Goal: Task Accomplishment & Management: Manage account settings

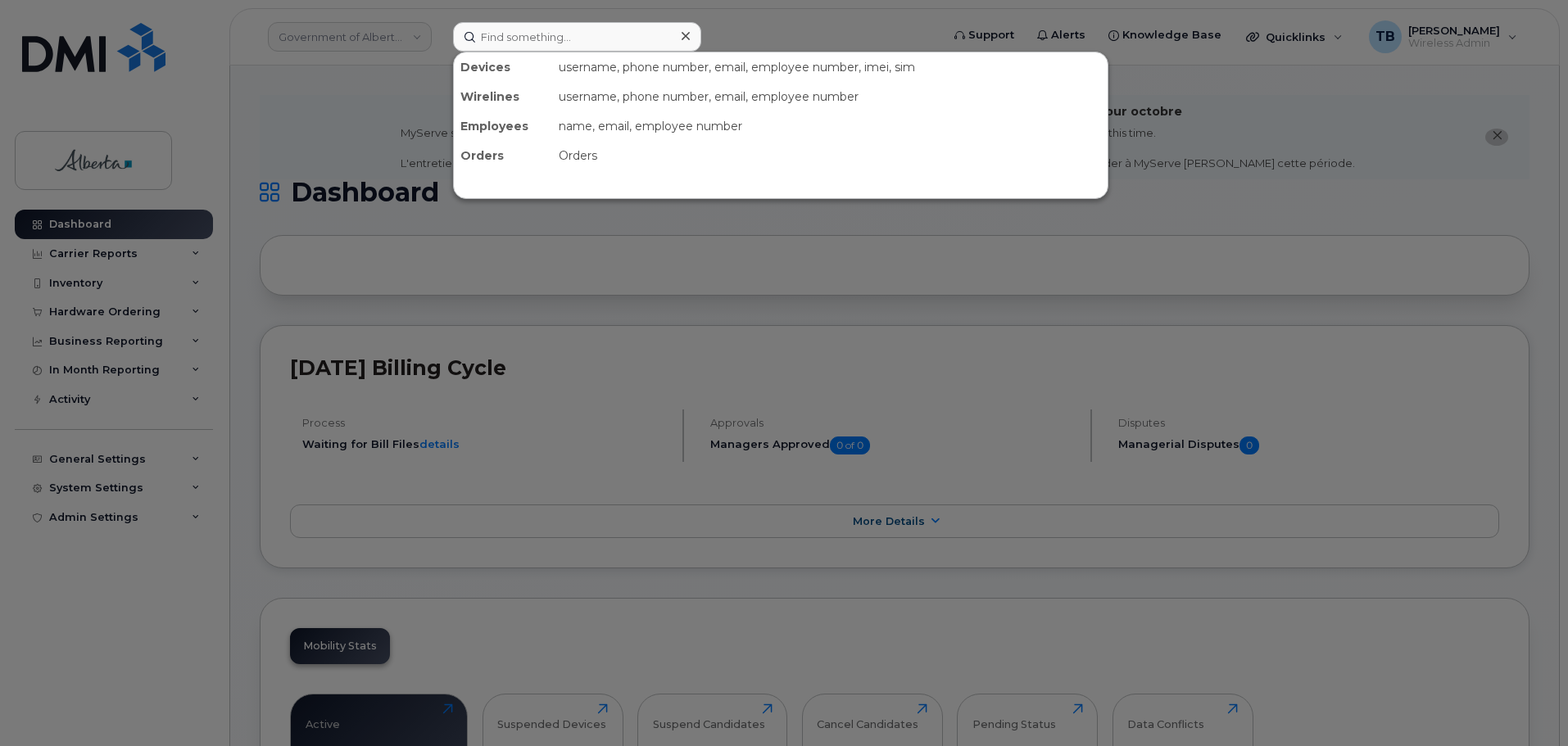
click at [514, 44] on input at bounding box center [577, 37] width 248 height 29
type input "7809062747"
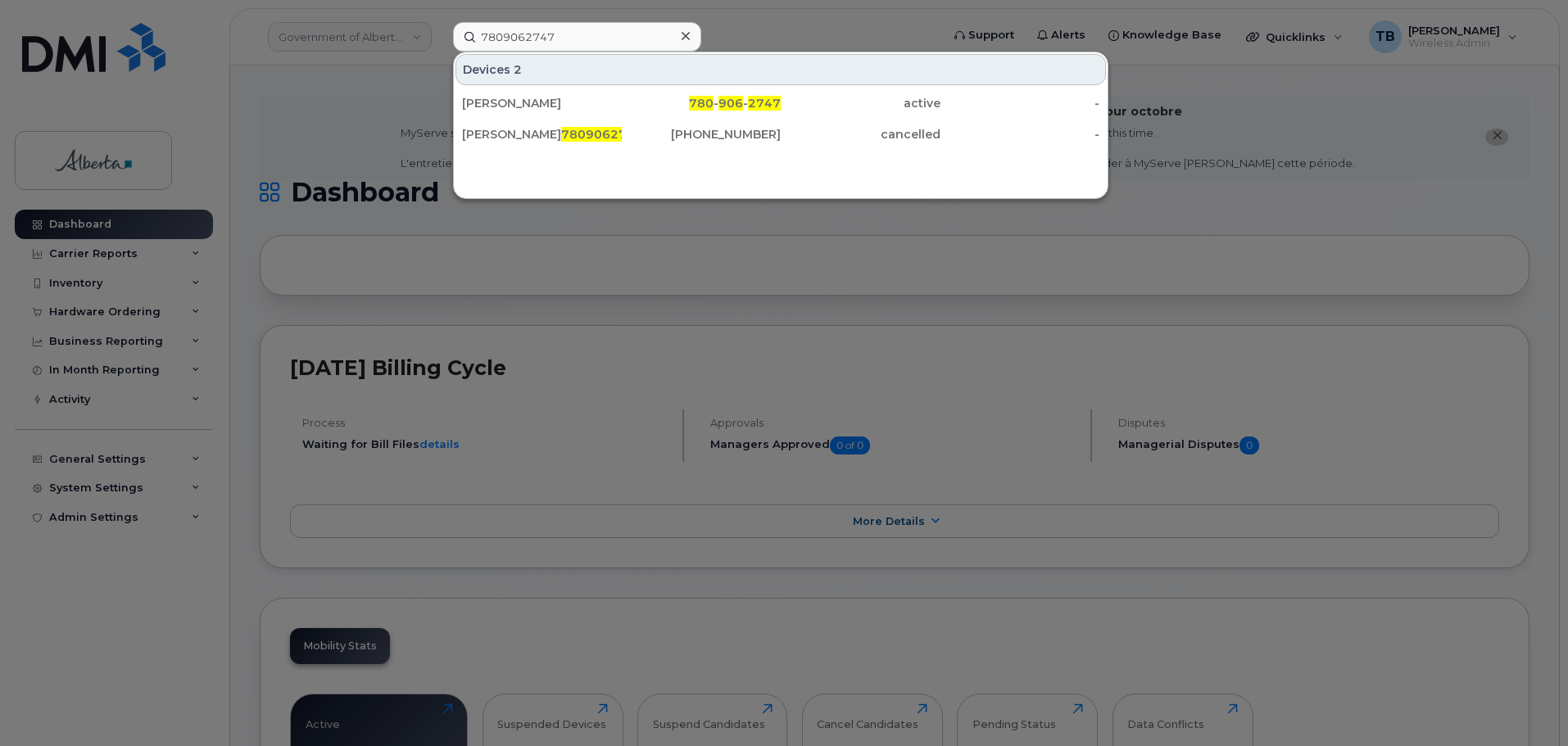
click at [501, 105] on div "Vivian Yeung" at bounding box center [542, 103] width 160 height 16
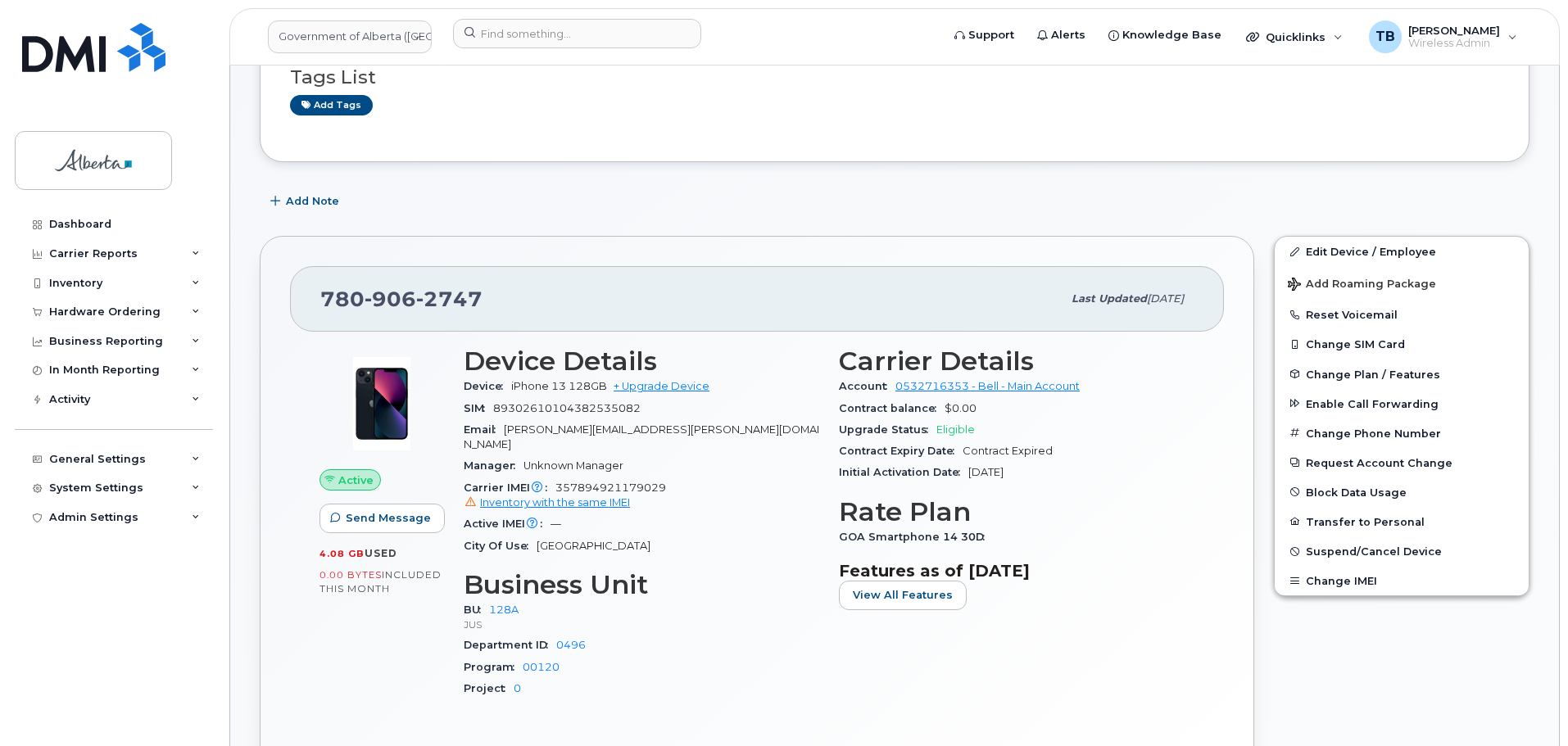
scroll to position [327, 0]
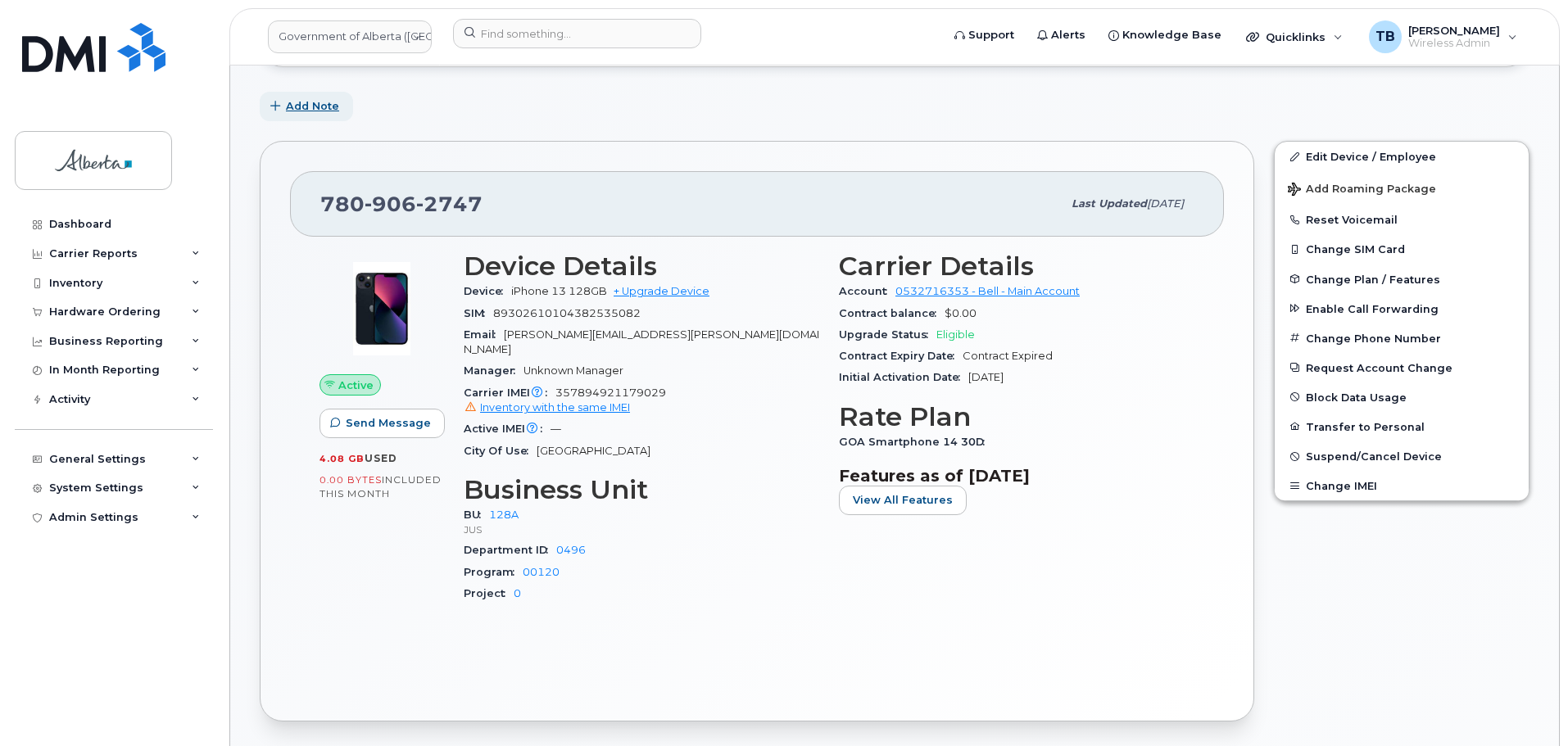
click at [318, 105] on span "Add Note" at bounding box center [313, 105] width 54 height 15
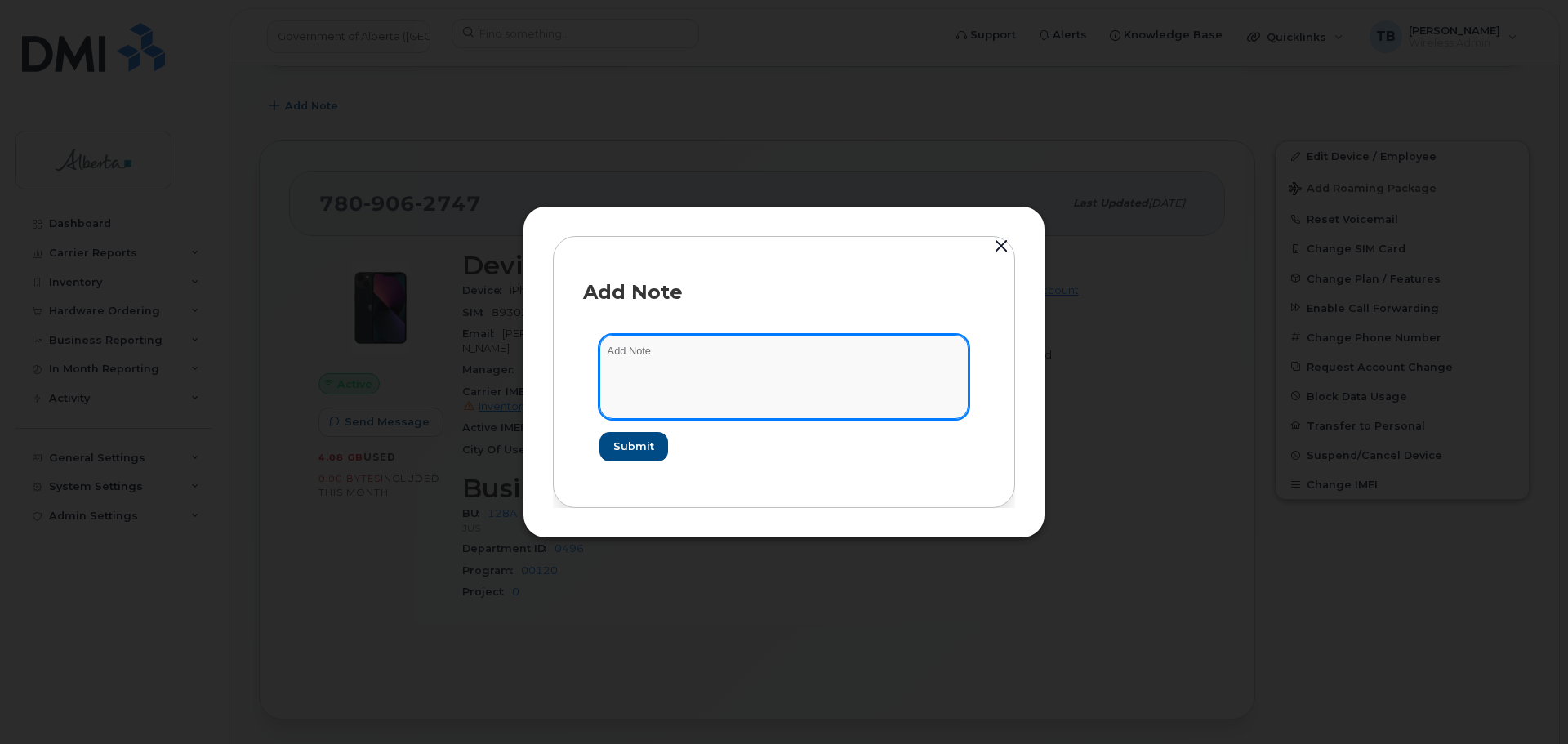
click at [659, 352] on textarea at bounding box center [783, 376] width 369 height 84
paste textarea "SCTASK0857807"
paste textarea "Plan Financial Codes - 7809062747 iPhone 13 IMEI 357894921179029 s/n P0Q0XG70DK…"
drag, startPoint x: 946, startPoint y: 372, endPoint x: 853, endPoint y: 365, distance: 93.3
click at [853, 365] on textarea "SCTASK0857807 Plan Financial Codes - 7809062747 iPhone 13 IMEI 357894921179029 …" at bounding box center [783, 376] width 369 height 84
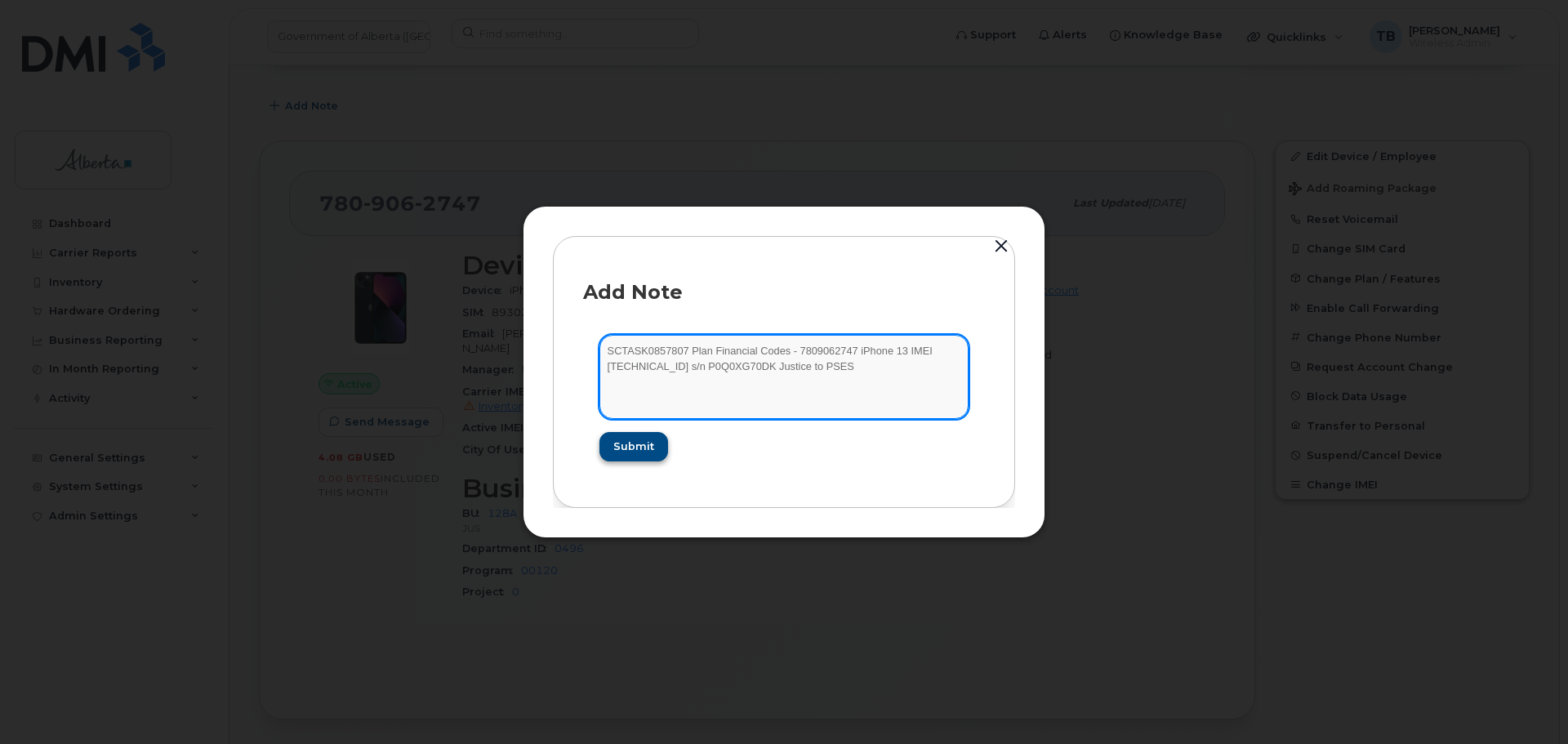
type textarea "SCTASK0857807 Plan Financial Codes - 7809062747 iPhone 13 IMEI 357894921179029 …"
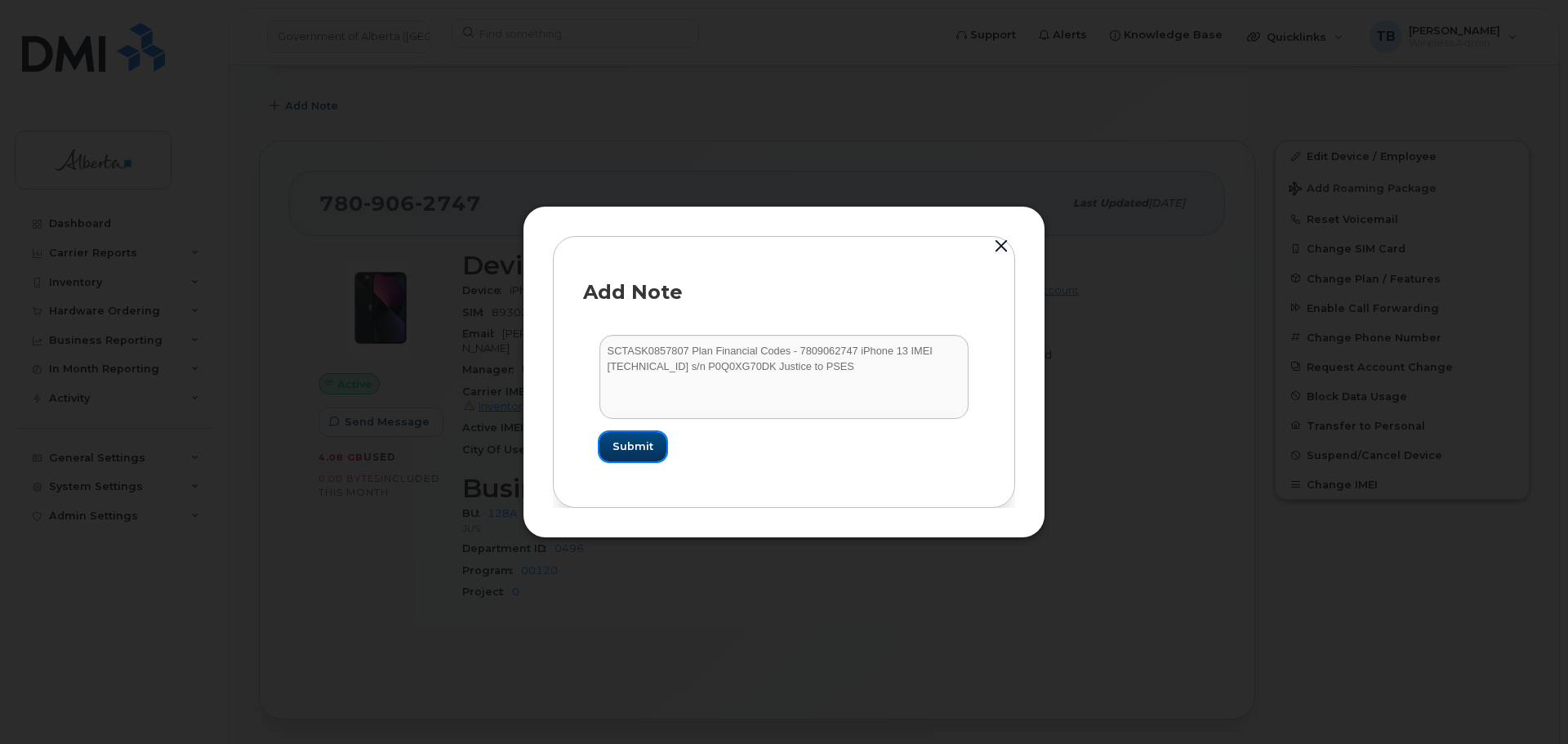
click at [637, 451] on span "Submit" at bounding box center [633, 446] width 41 height 15
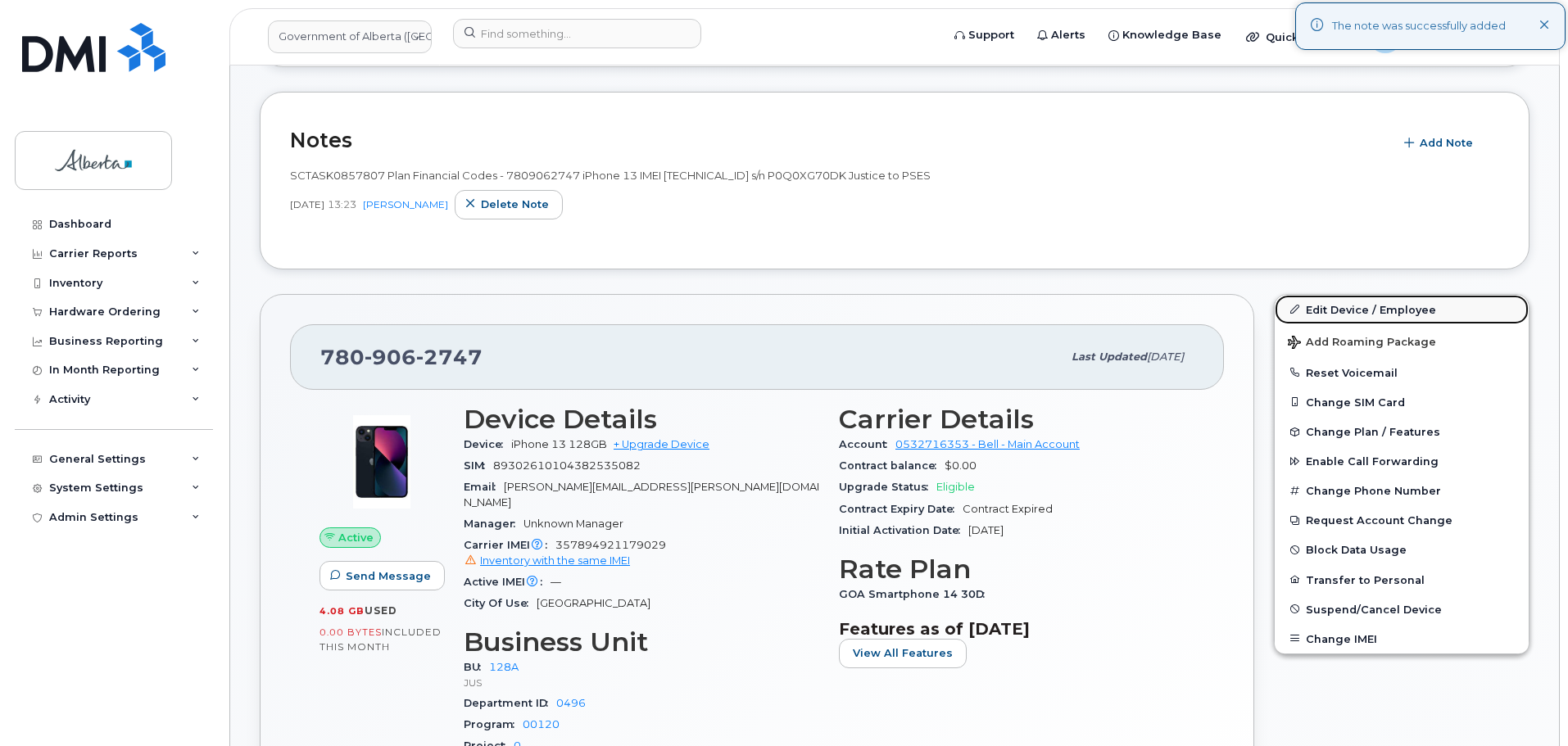
click at [1354, 305] on link "Edit Device / Employee" at bounding box center [1402, 309] width 254 height 29
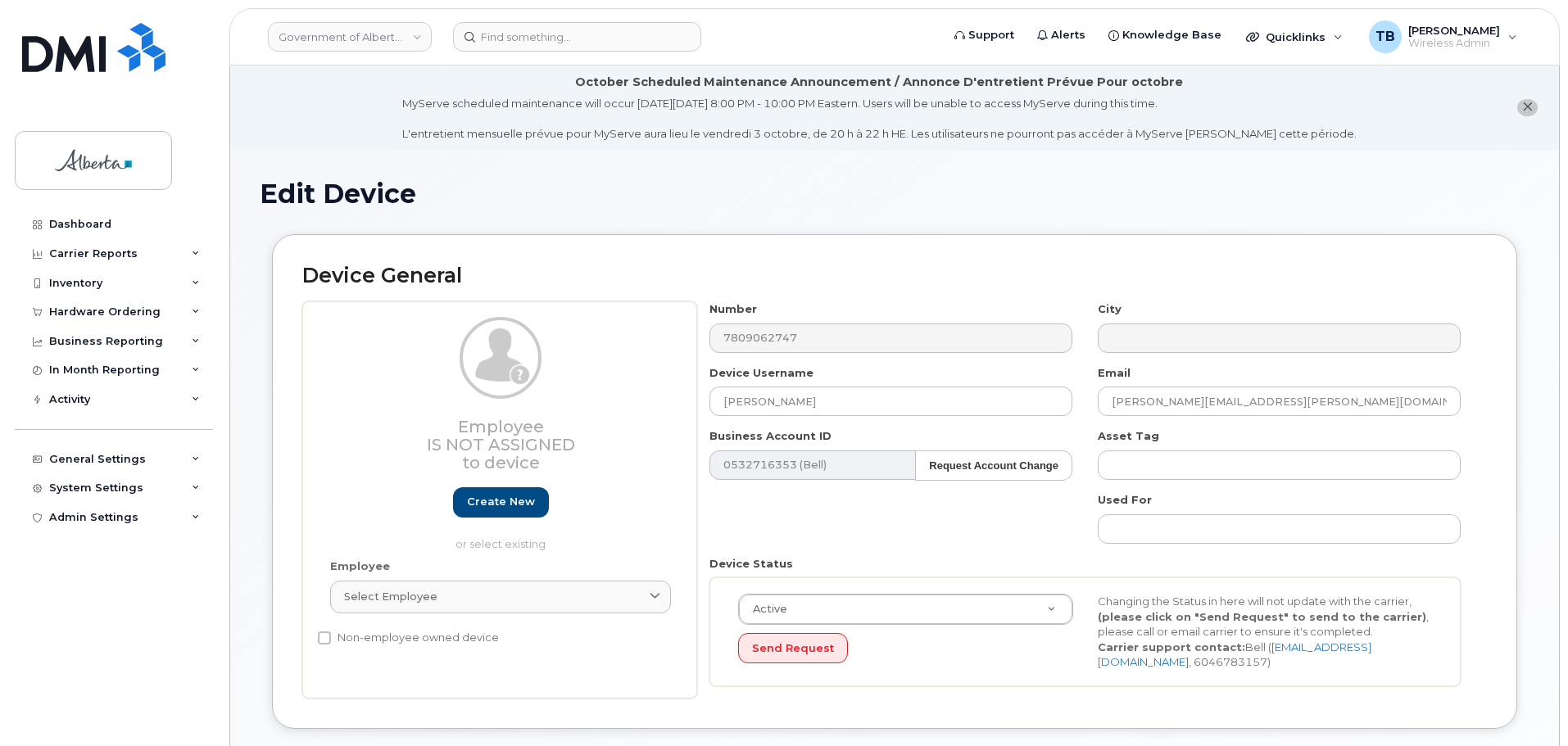
select select "4120330"
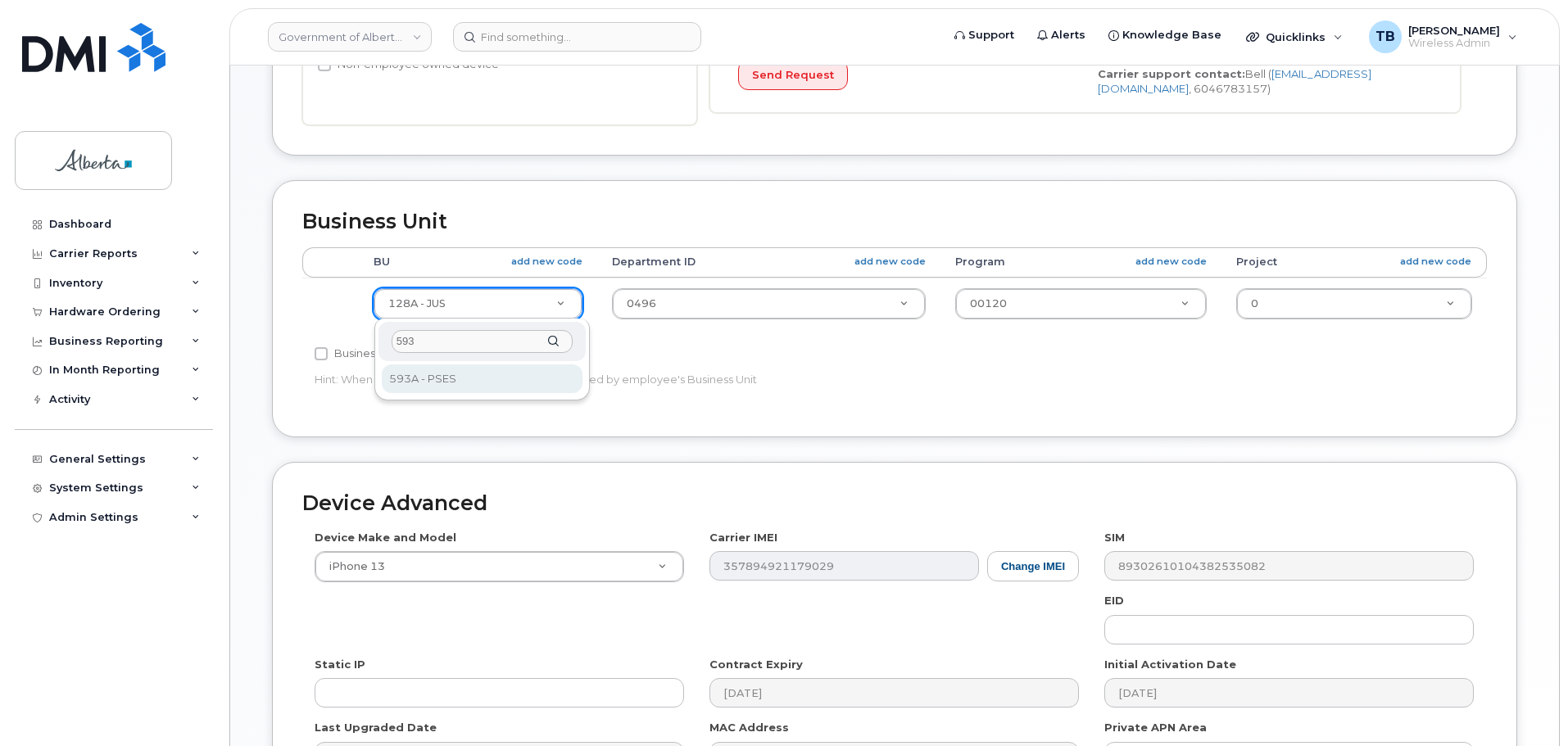
type input "593"
select select "4797682"
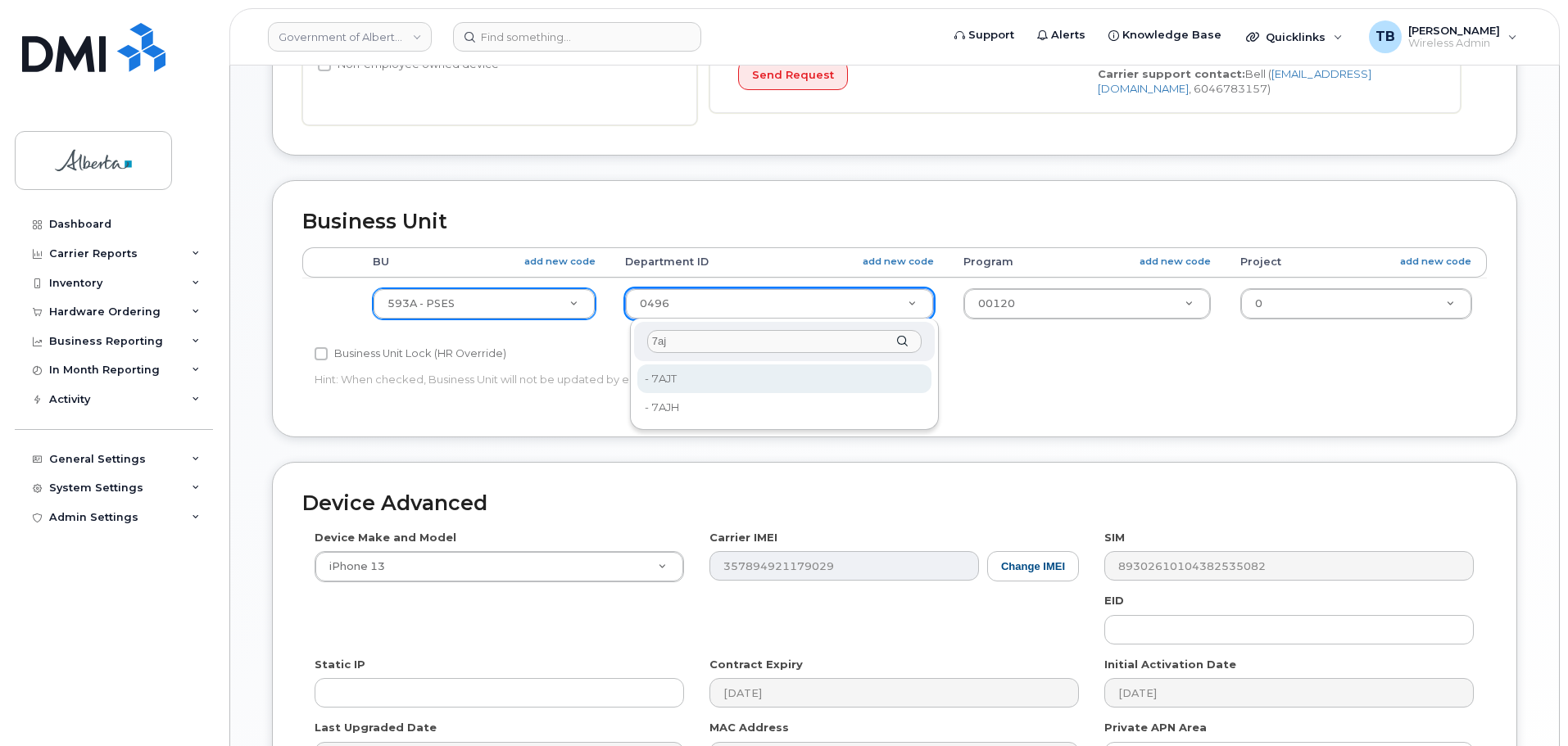
type input "7aj"
type input "19010498"
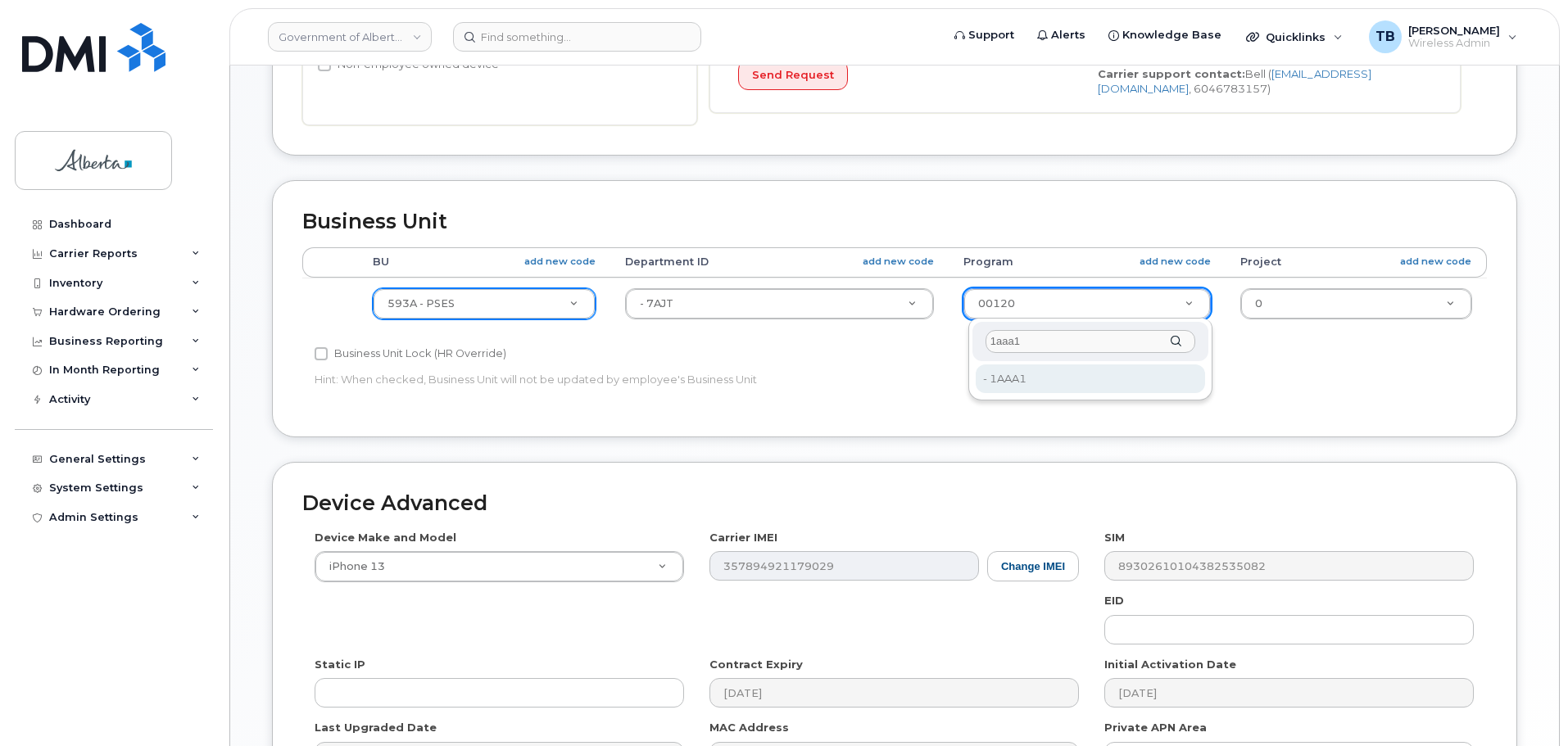
type input "1aaa1"
type input "4753515"
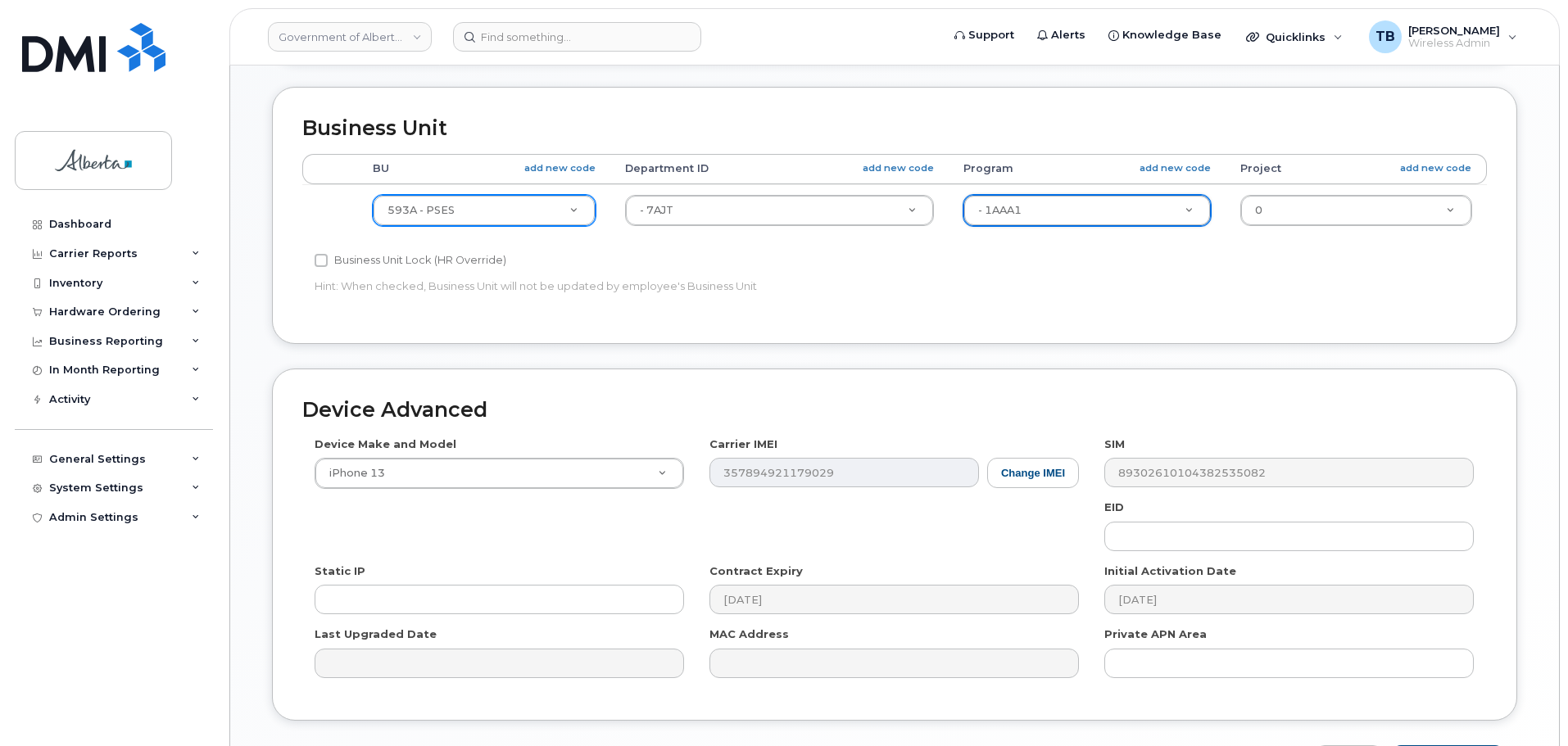
scroll to position [778, 0]
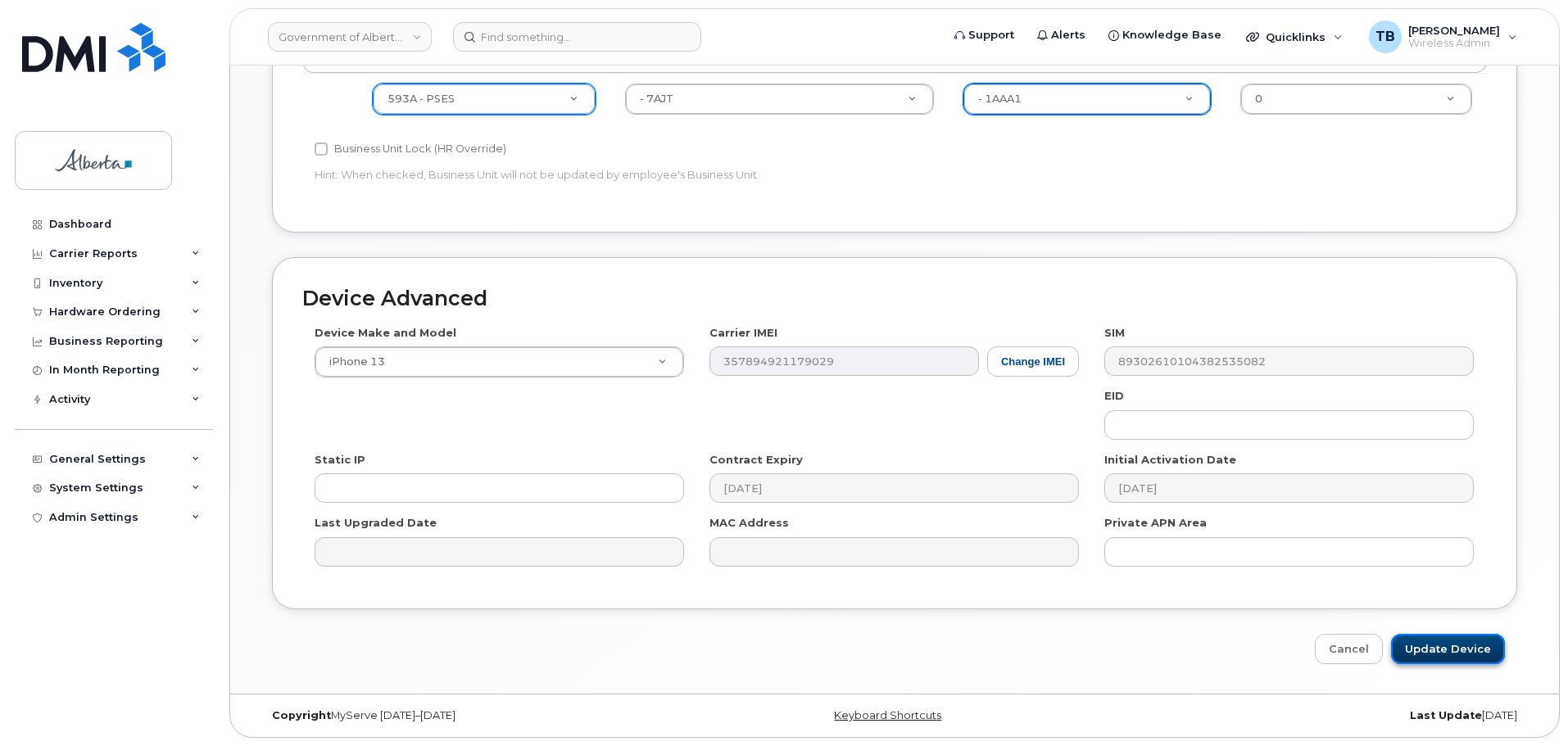
click at [1492, 648] on input "Update Device" at bounding box center [1448, 649] width 114 height 30
type input "Saving..."
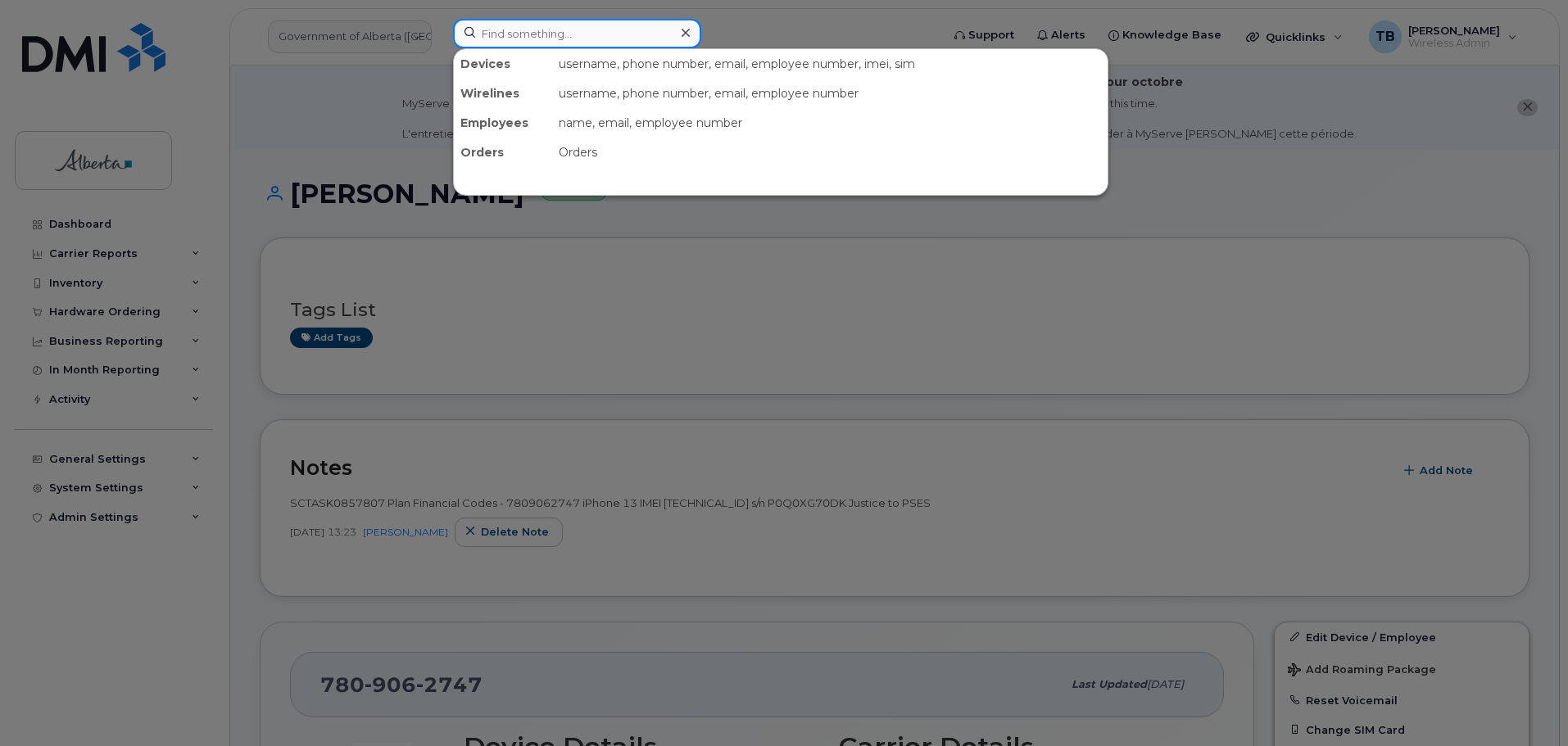
click at [513, 30] on input at bounding box center [577, 33] width 248 height 29
paste input "Amanda Hein"
type input "Amanda Hein"
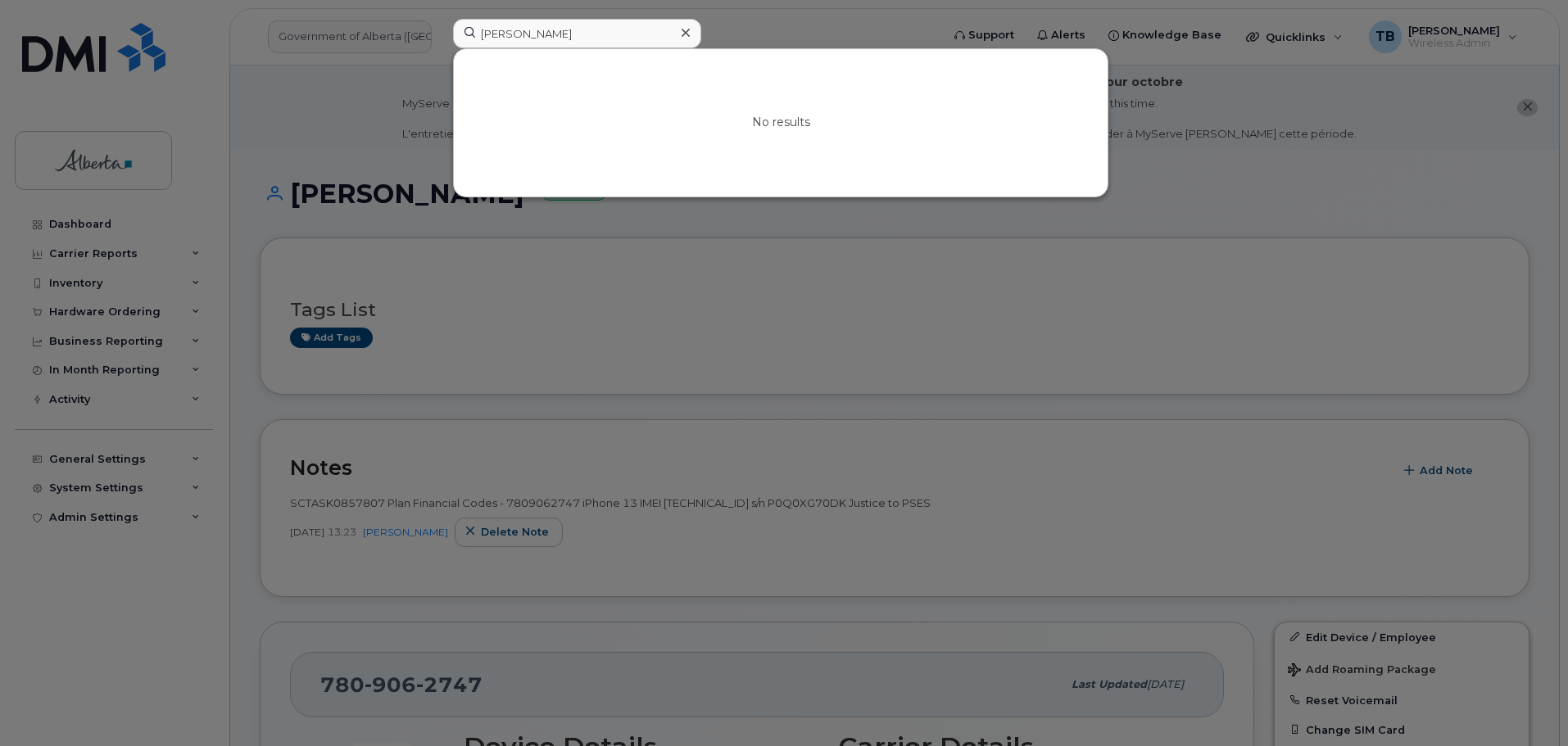
click at [684, 30] on icon at bounding box center [685, 32] width 8 height 13
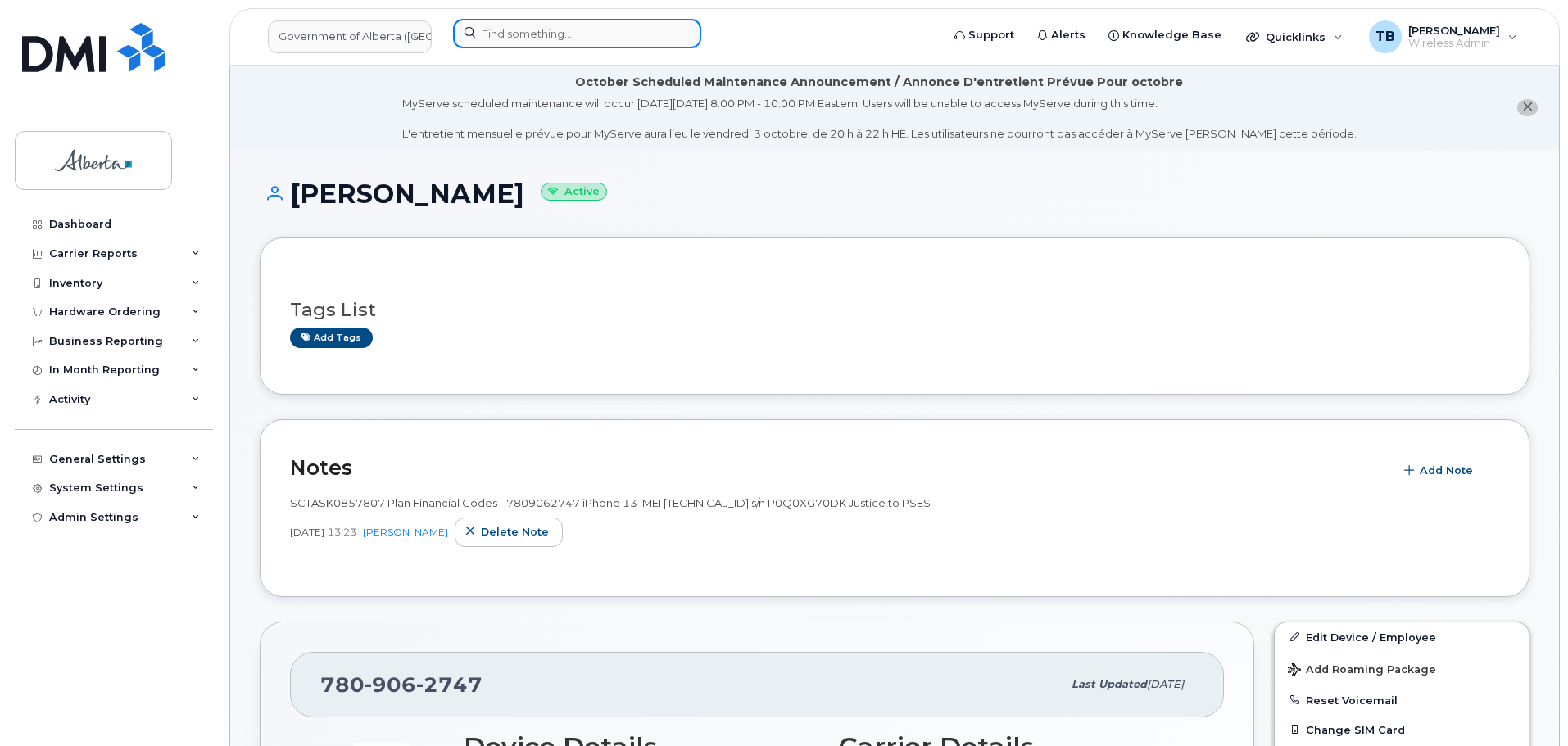
click at [546, 37] on input at bounding box center [577, 33] width 248 height 29
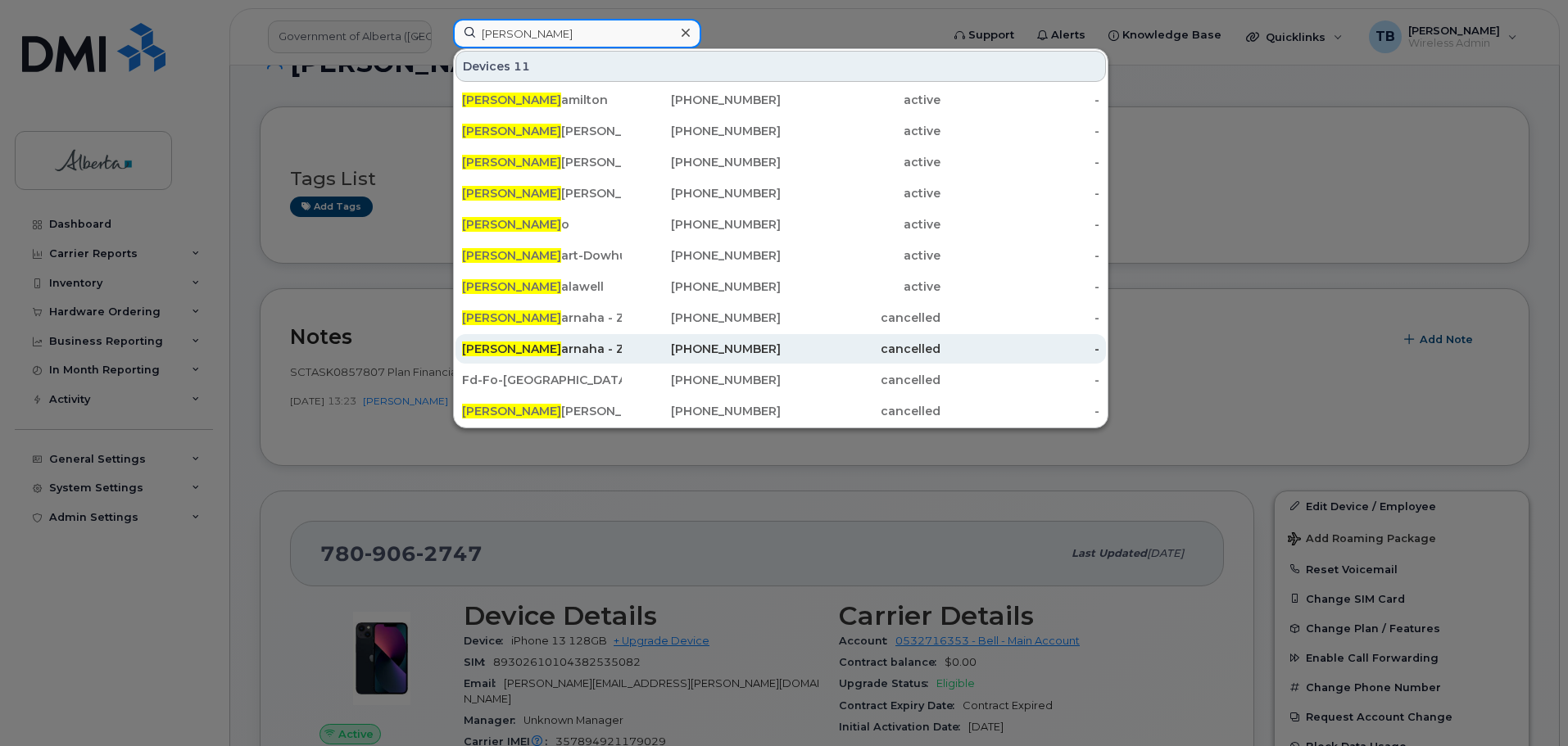
scroll to position [82, 0]
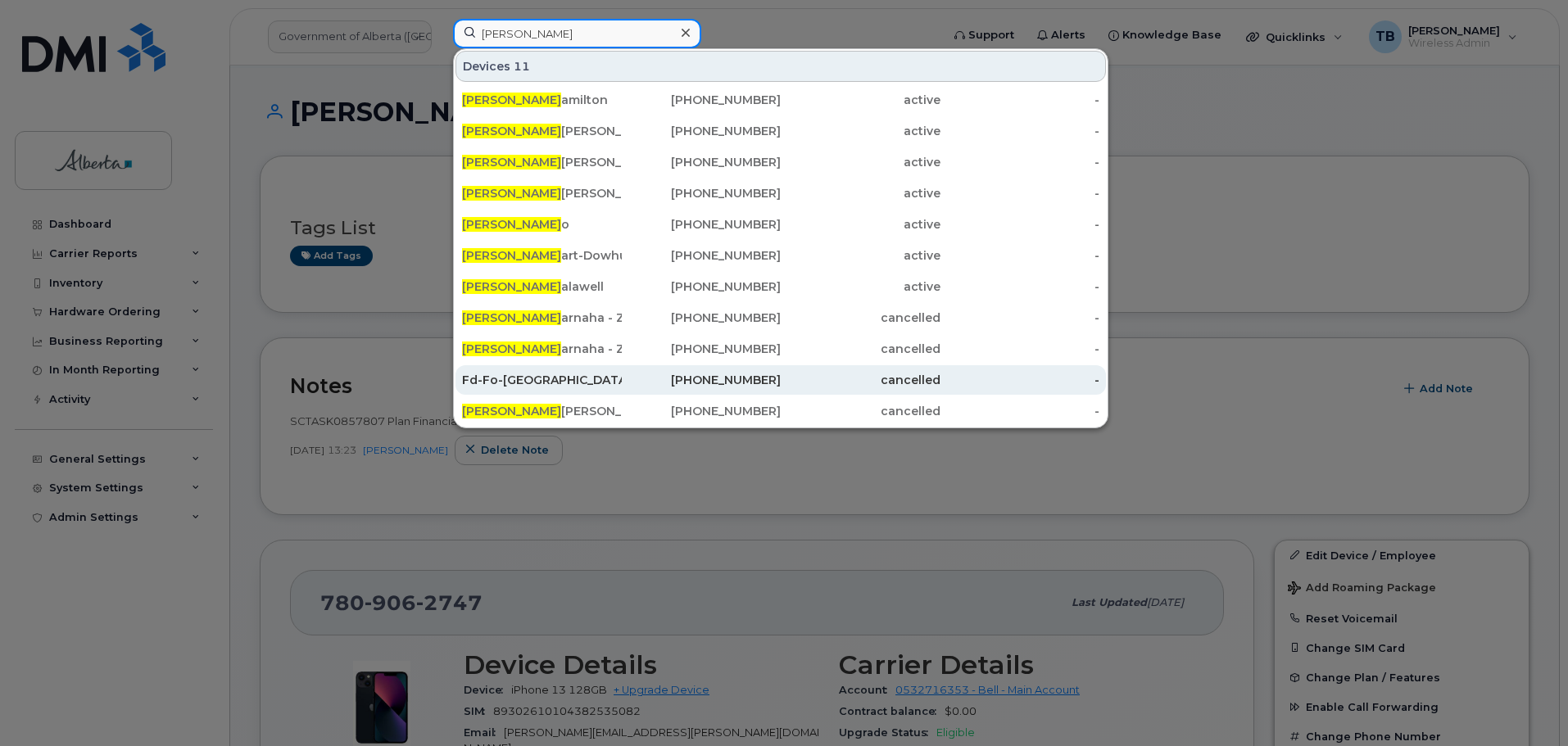
type input "amanda h"
click at [631, 377] on span "Amanda H" at bounding box center [680, 379] width 99 height 15
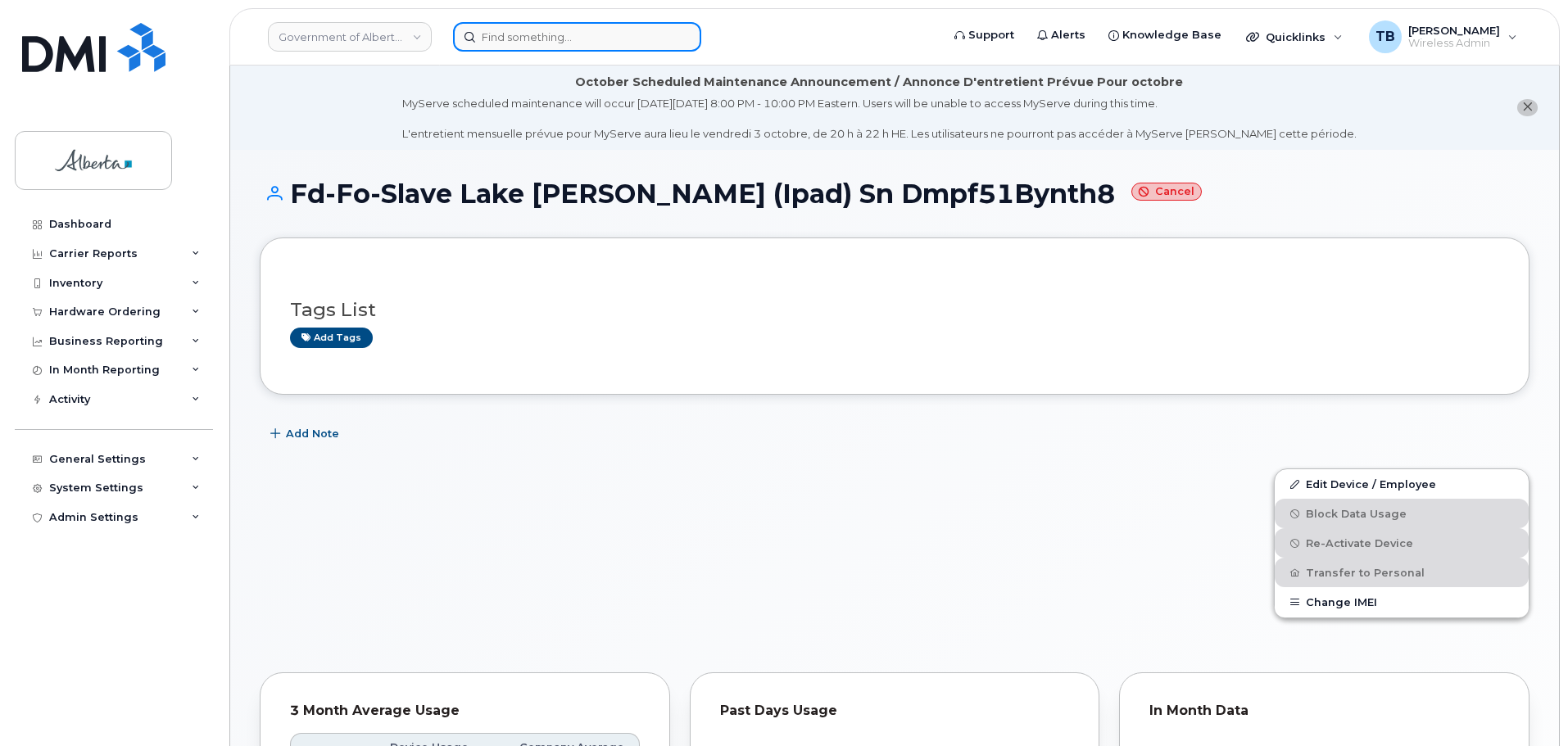
click at [510, 45] on input at bounding box center [577, 37] width 248 height 29
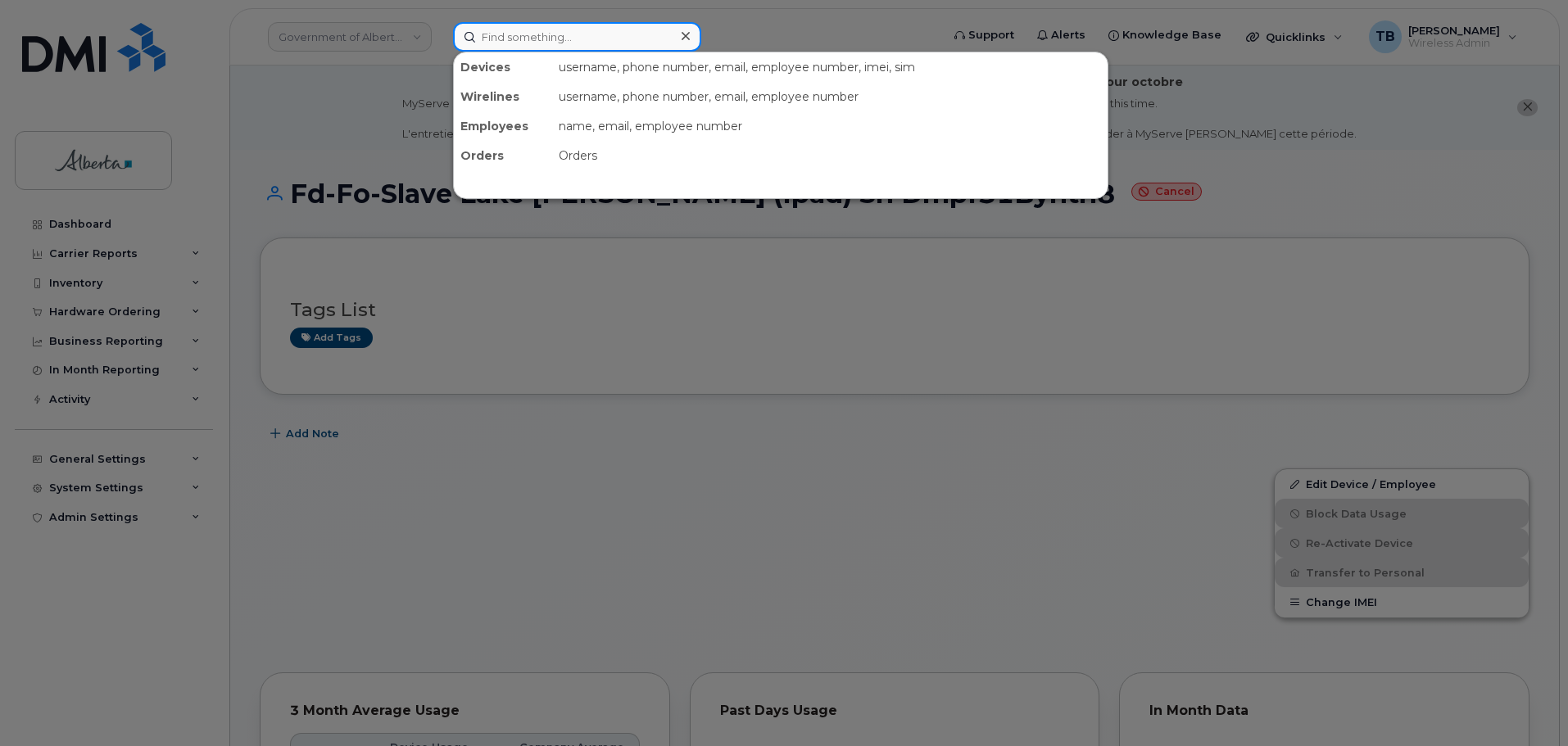
paste input "7806321446"
type input "7806321446"
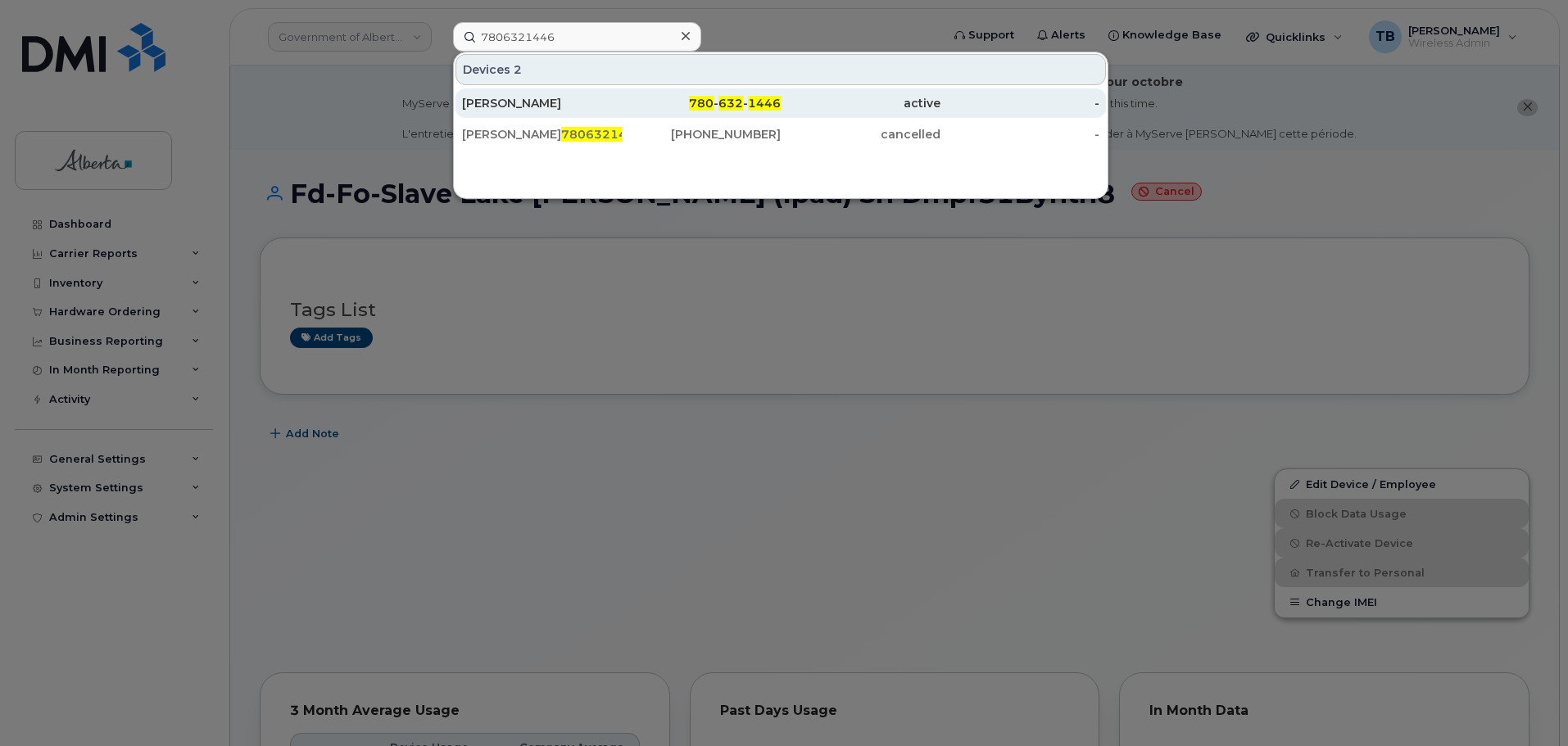
click at [522, 108] on div "[PERSON_NAME]" at bounding box center [542, 103] width 160 height 16
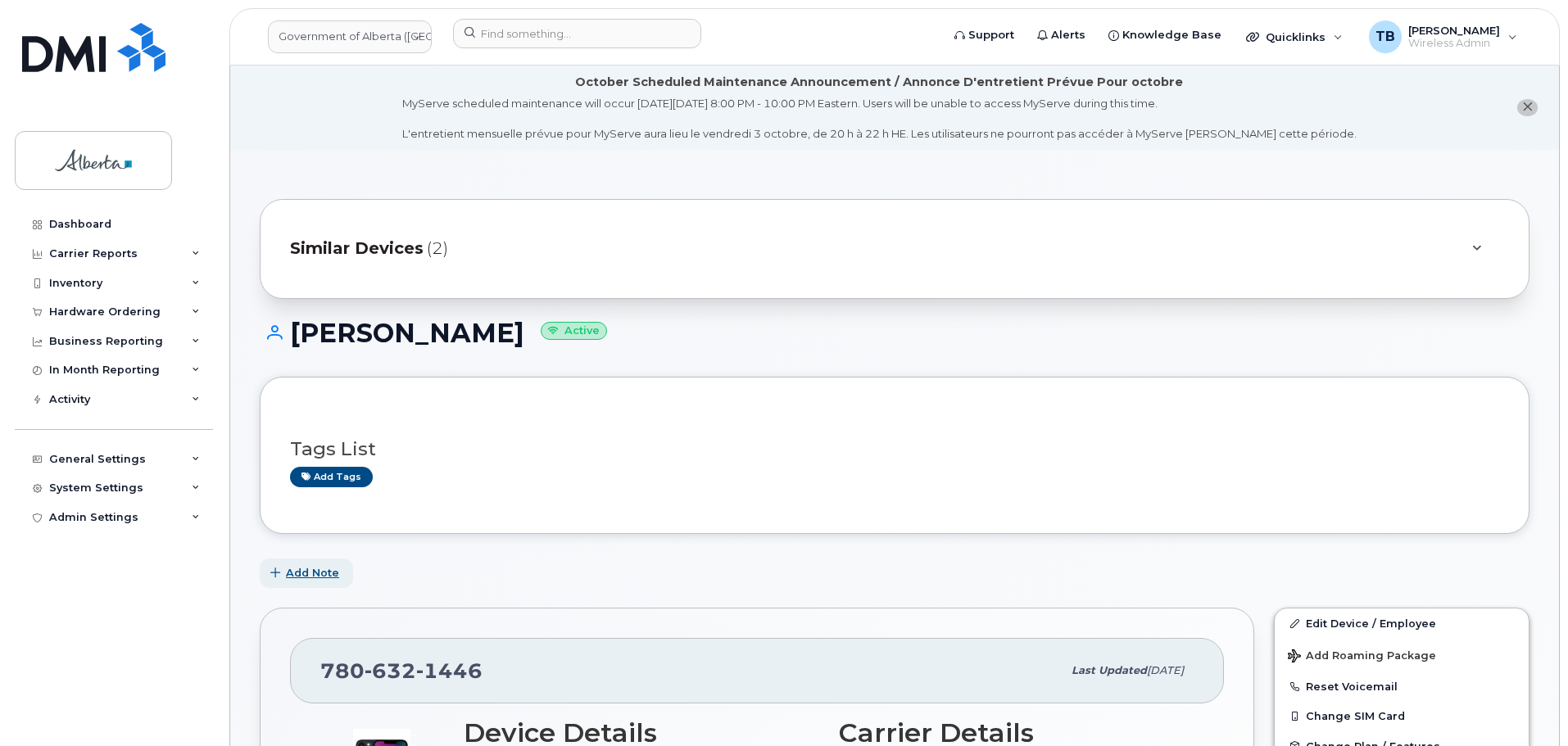
click at [307, 572] on span "Add Note" at bounding box center [313, 572] width 54 height 15
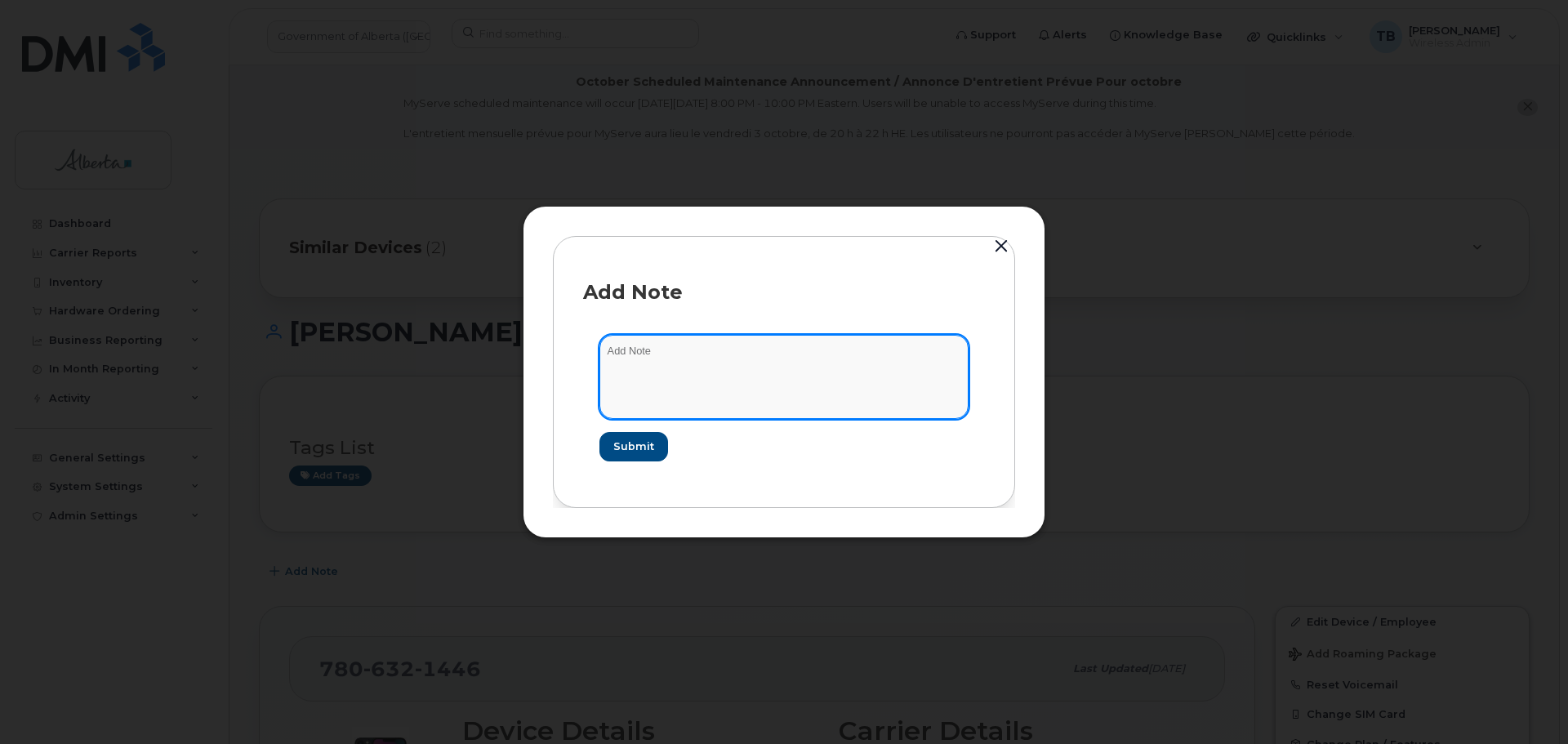
click at [668, 365] on textarea at bounding box center [783, 376] width 369 height 84
paste textarea "SCTASK0857160 Plan Financial Codes - 7806321446 iPhone 13 IMEI 355616303627735 …"
type textarea "SCTASK0857160 Plan Financial Codes - 7806321446 iPhone 13 IMEI 355616303627735 …"
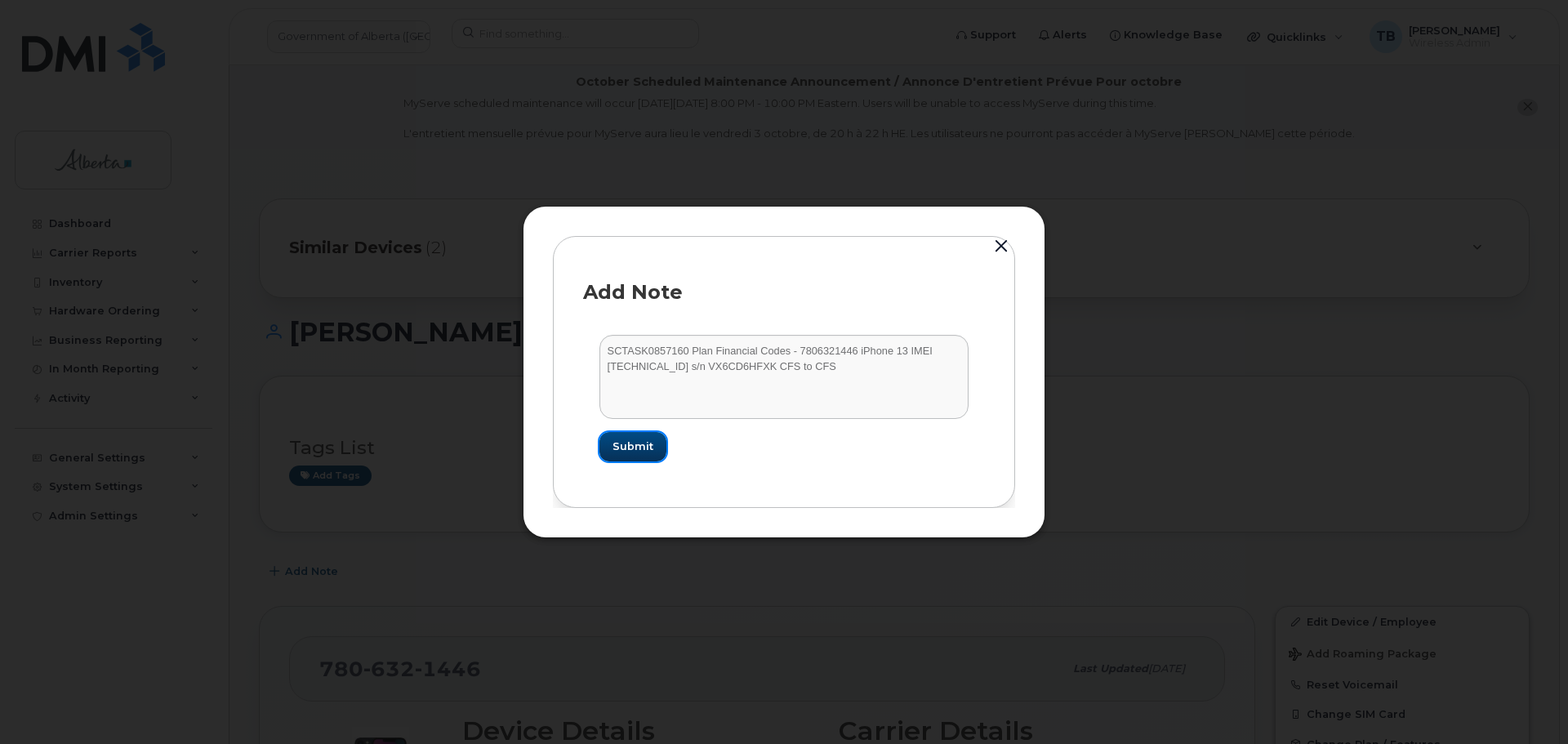
click at [626, 451] on span "Submit" at bounding box center [633, 446] width 41 height 15
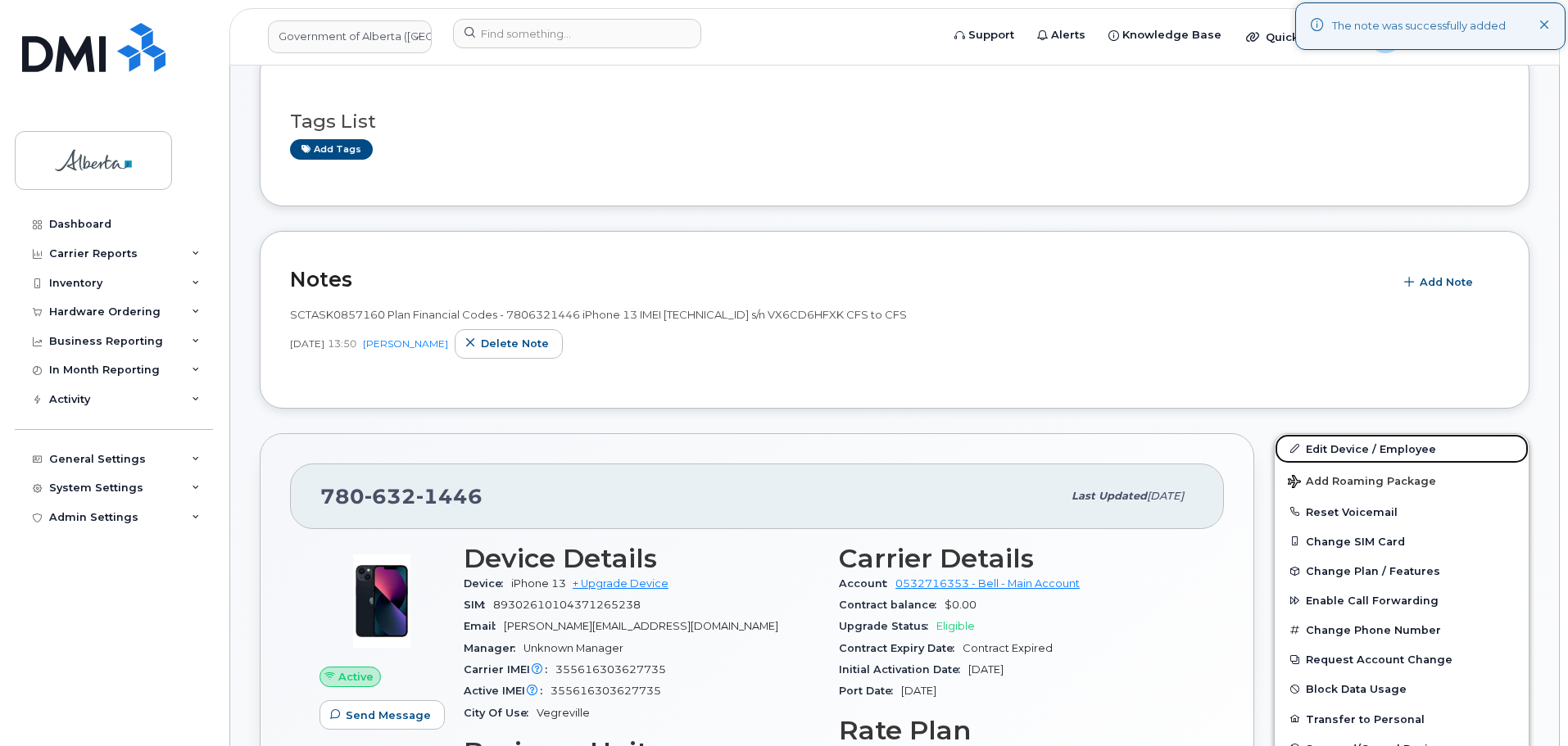
drag, startPoint x: 1356, startPoint y: 456, endPoint x: 988, endPoint y: 504, distance: 371.1
click at [1356, 456] on link "Edit Device / Employee" at bounding box center [1402, 448] width 254 height 29
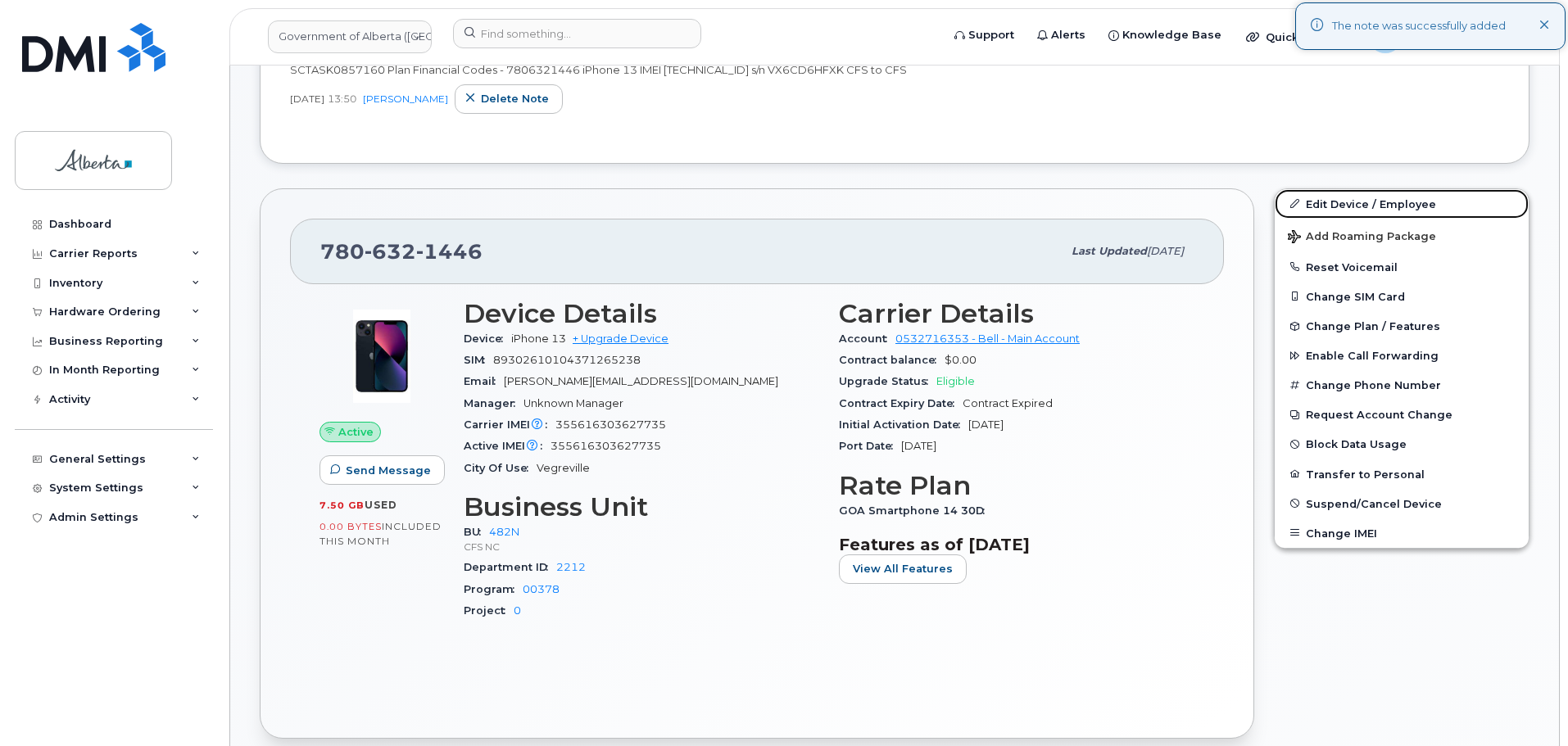
scroll to position [573, 0]
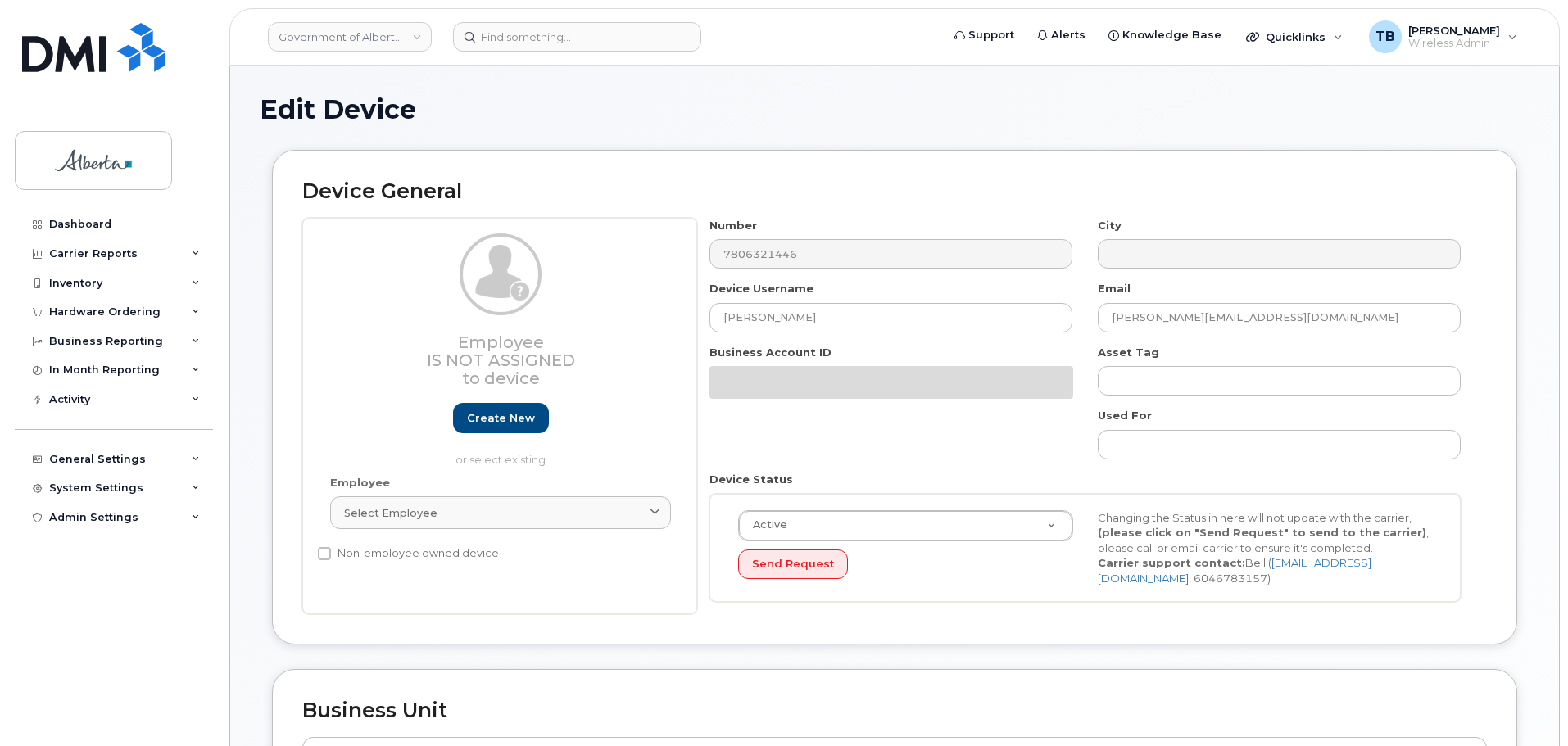
select select "4749731"
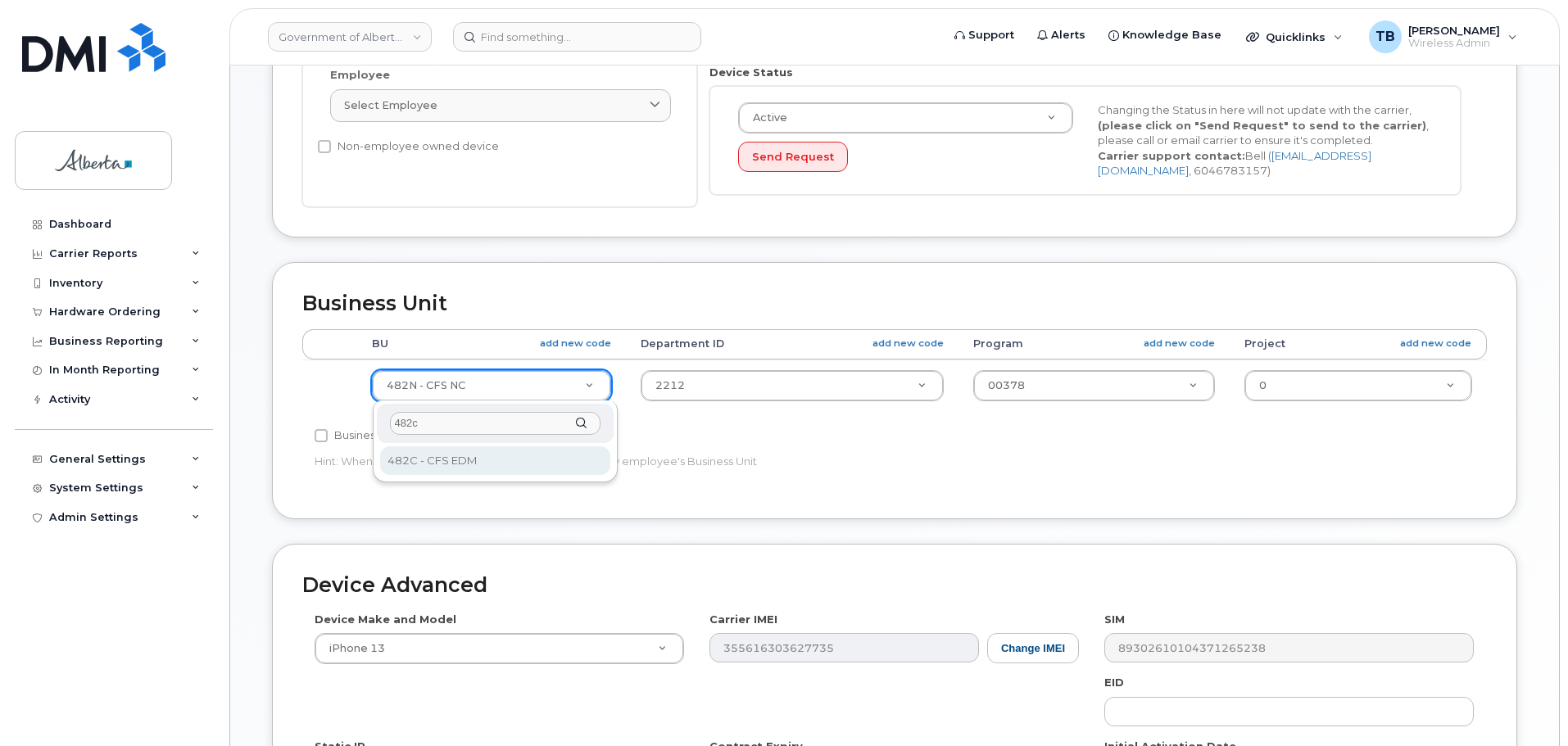
type input "482c"
select select "4749733"
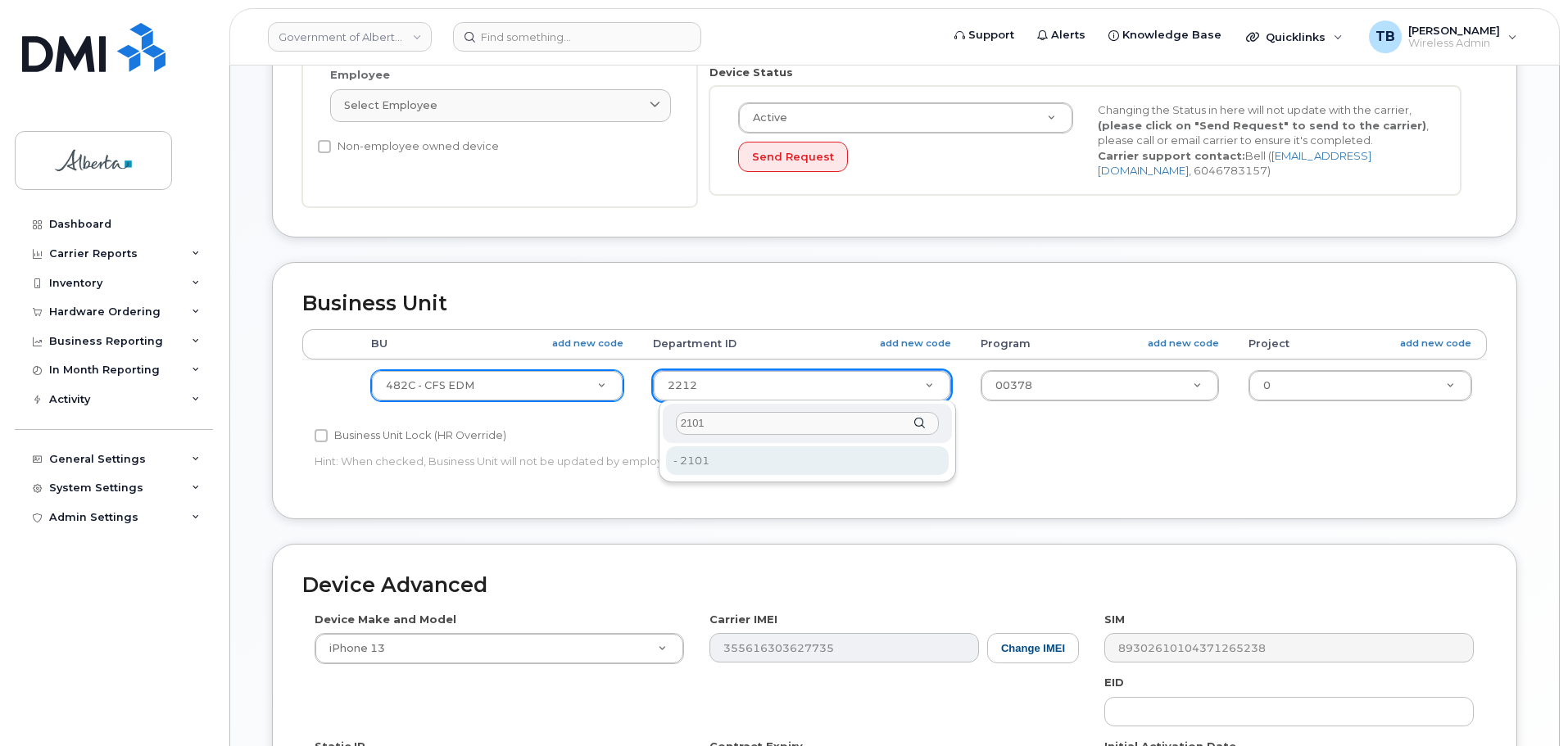
type input "2101"
type input "4752633"
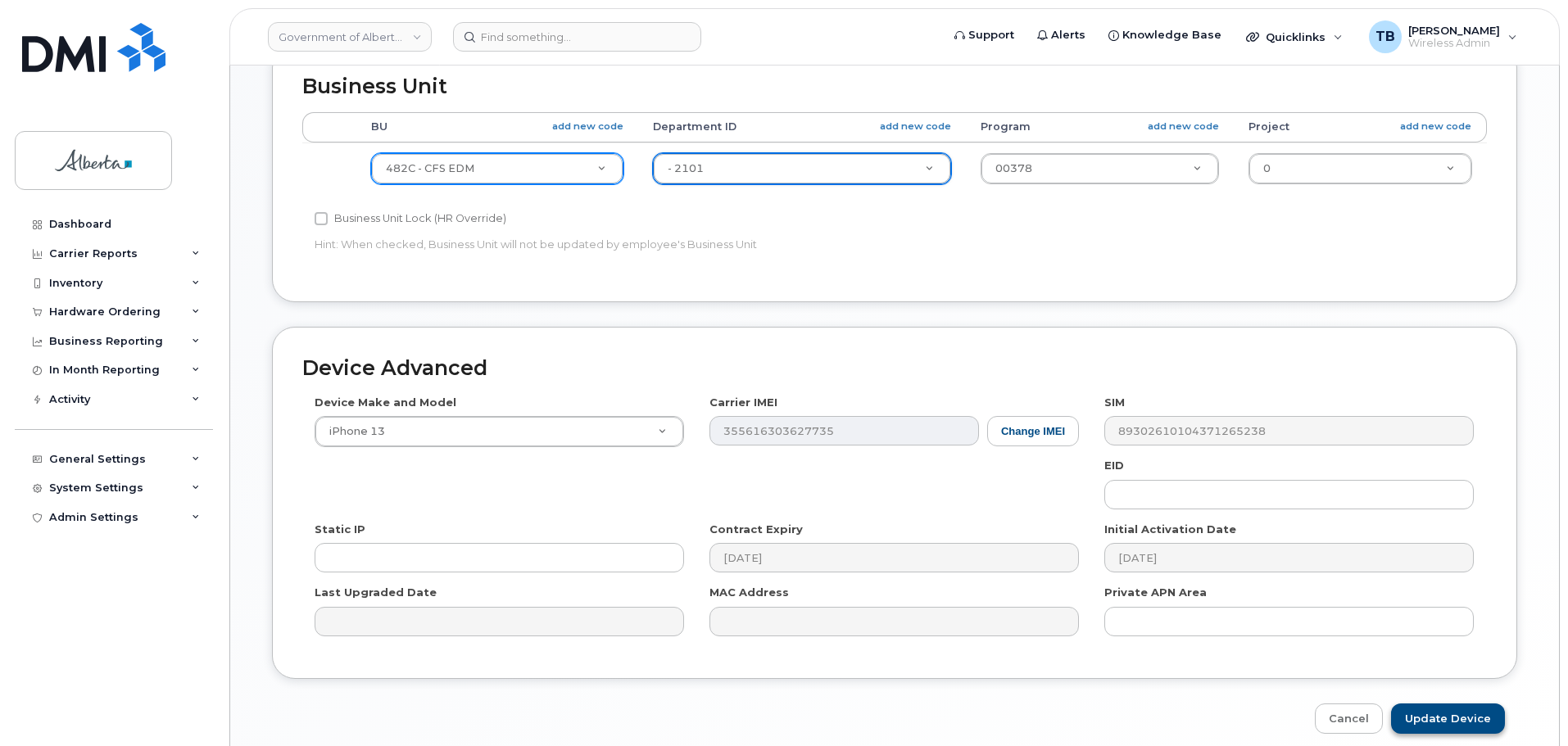
scroll to position [778, 0]
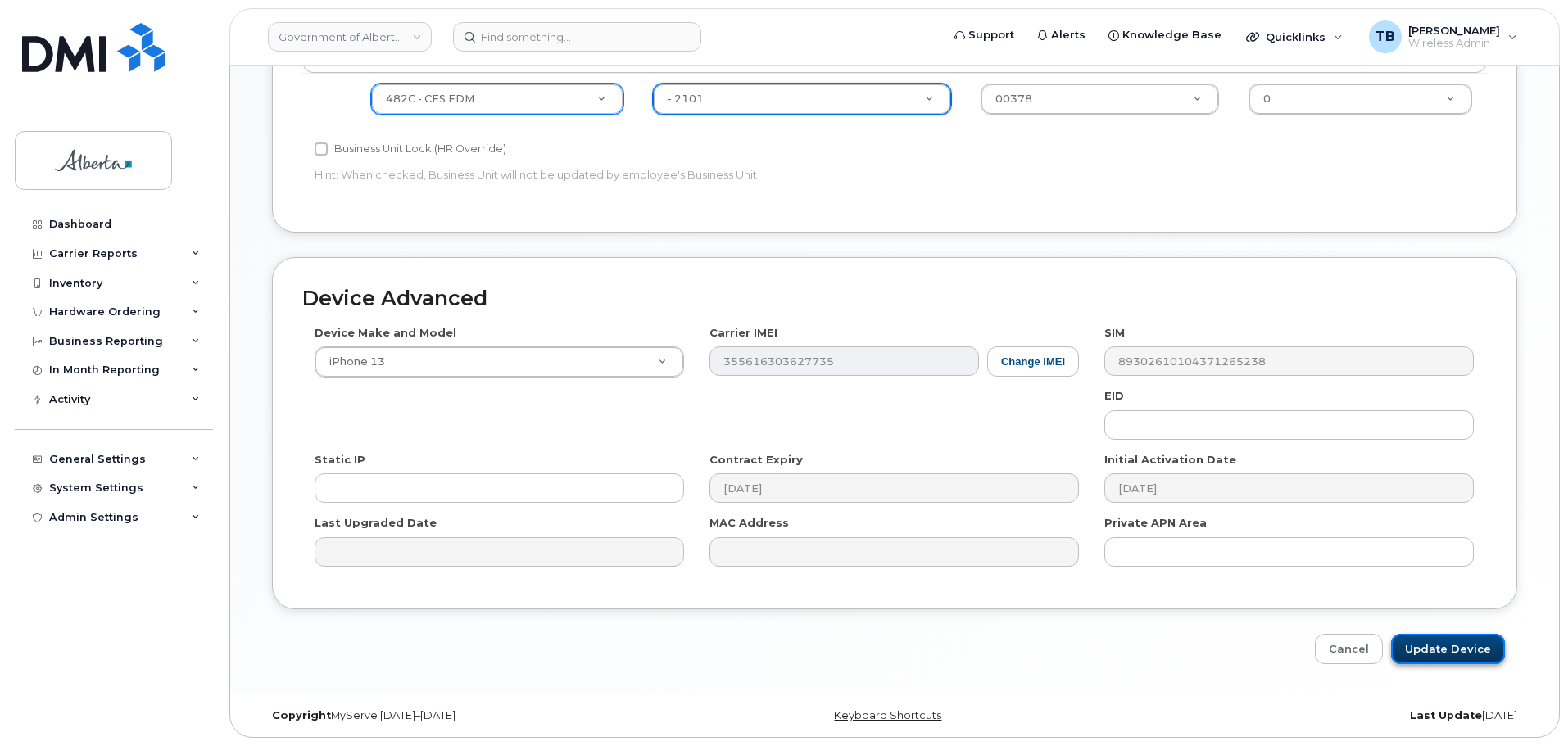
click at [1470, 643] on input "Update Device" at bounding box center [1448, 649] width 114 height 30
type input "Saving..."
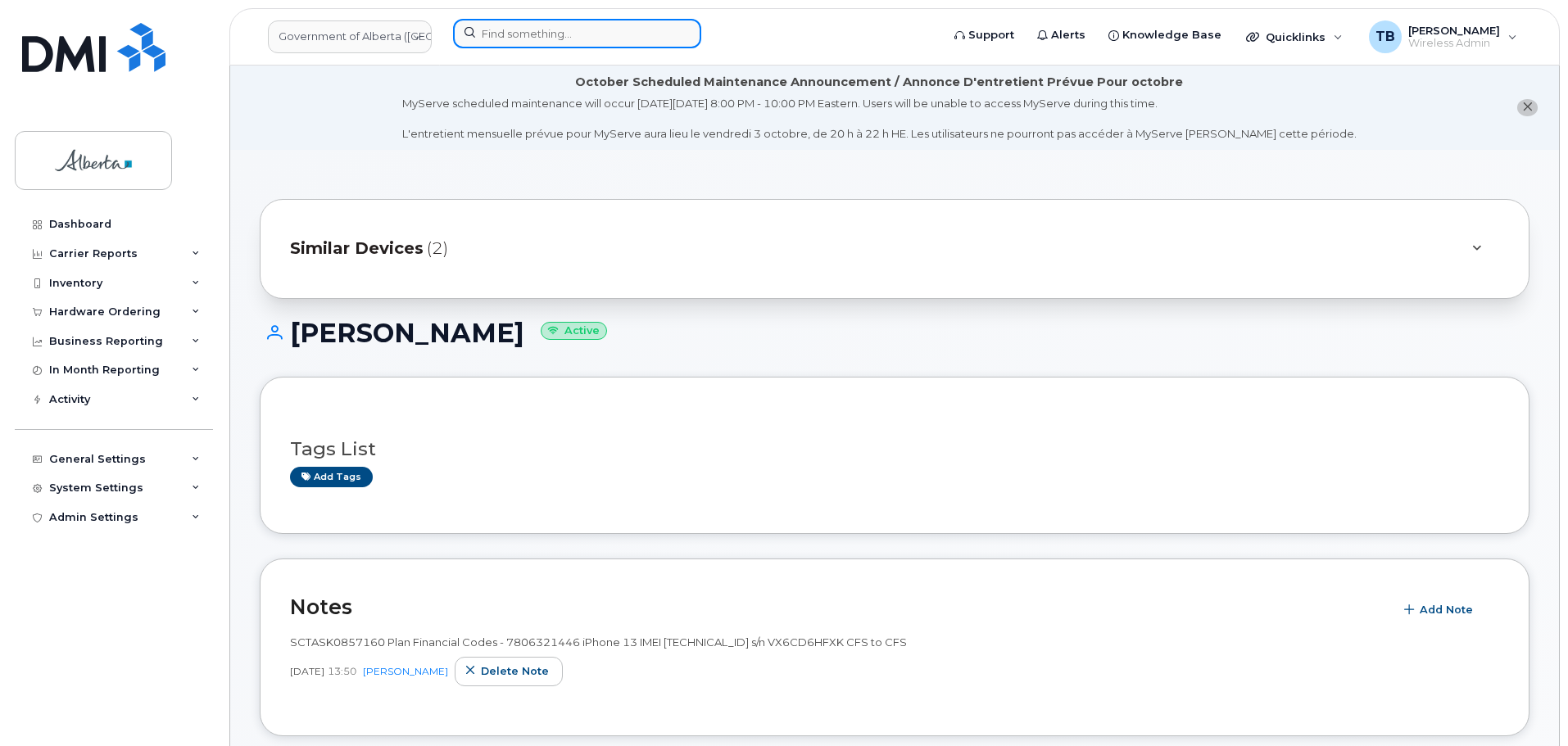
click at [539, 27] on input at bounding box center [577, 33] width 248 height 29
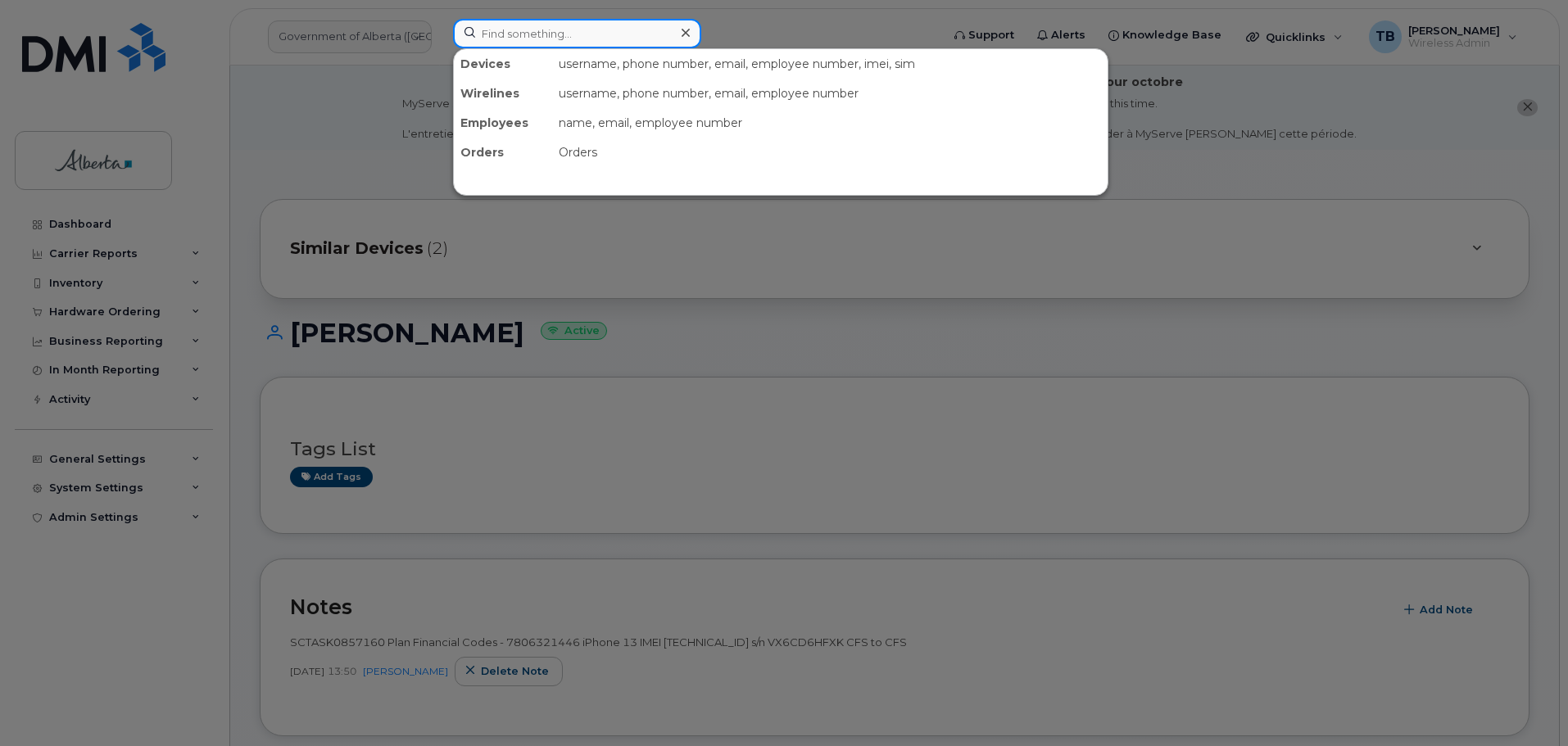
paste input "[PHONE_NUMBER]"
type input "[PHONE_NUMBER]"
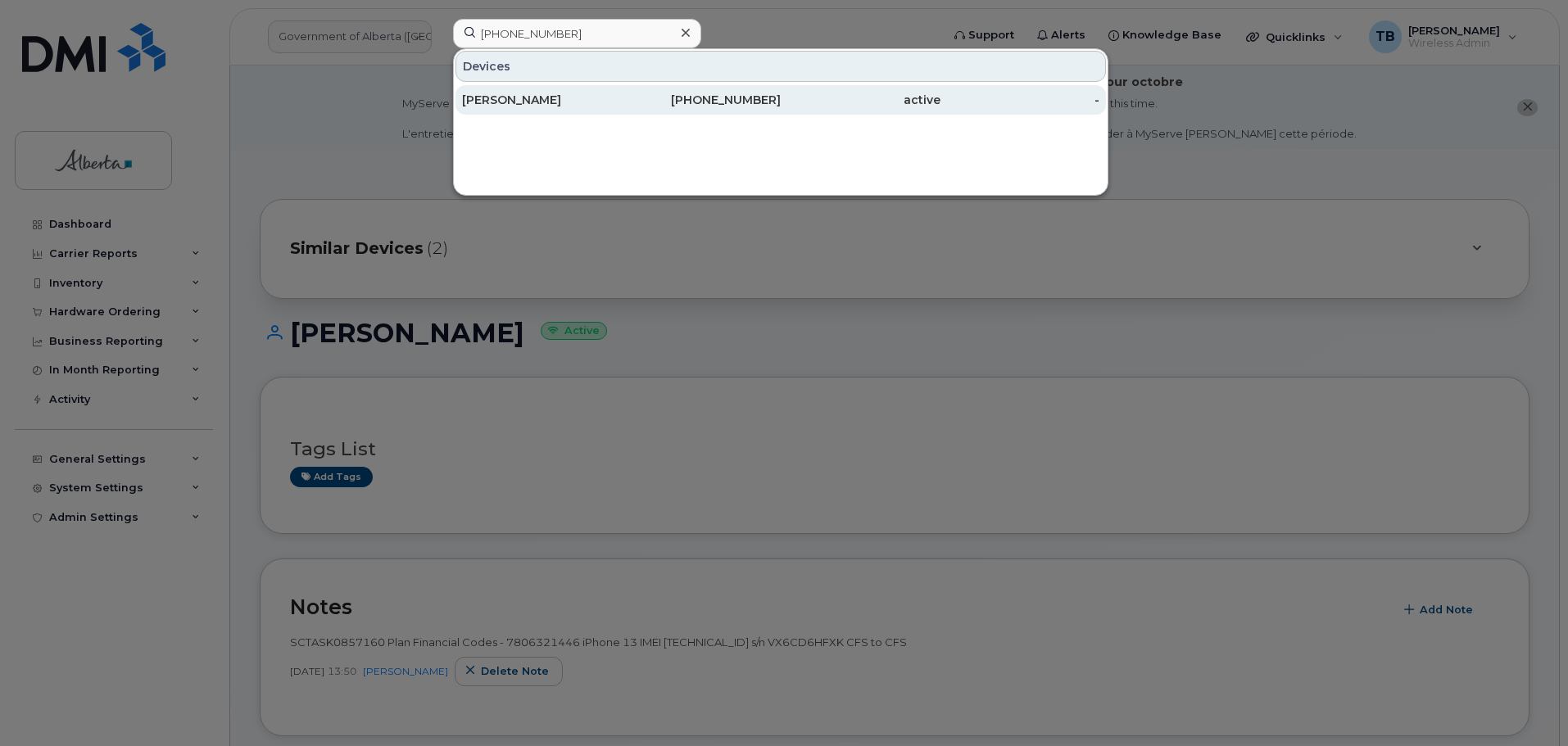
click at [527, 106] on div "[PERSON_NAME]" at bounding box center [542, 100] width 160 height 16
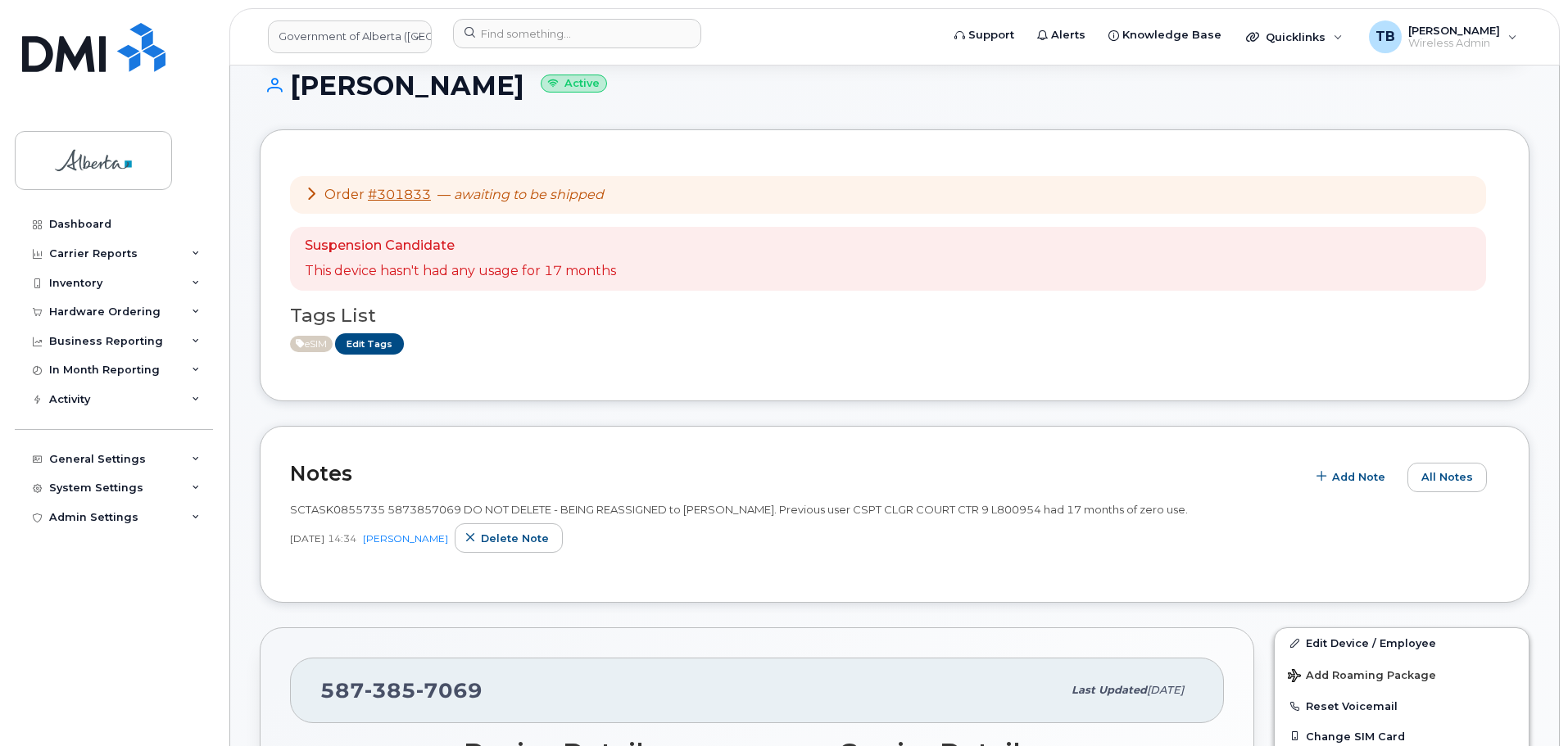
scroll to position [327, 0]
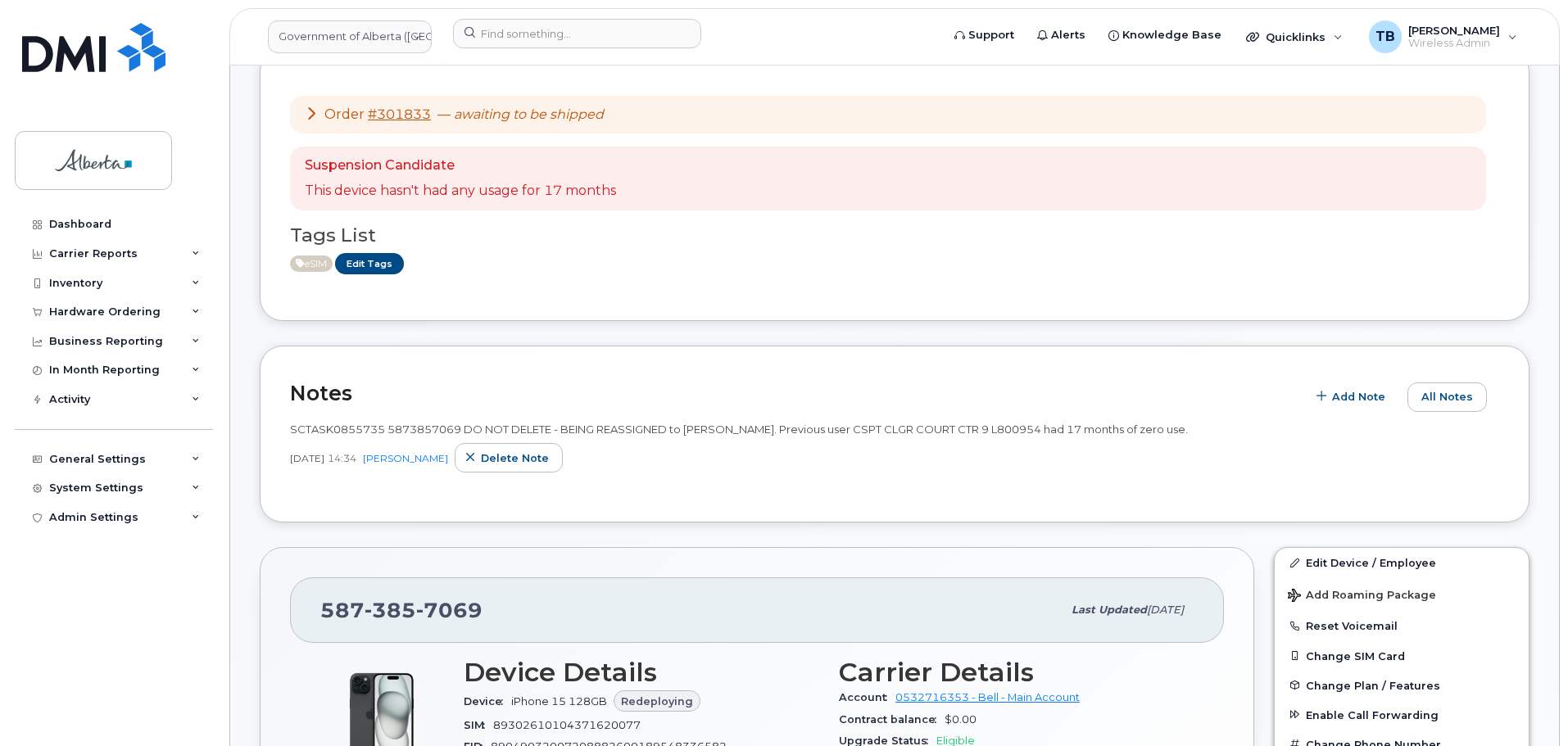
click at [319, 426] on span "SCTASK0855735 5873857069 DO NOT DELETE - BEING REASSIGNED to [PERSON_NAME]. Pre…" at bounding box center [739, 428] width 898 height 13
copy span "SCTASK0855735"
click at [95, 65] on img at bounding box center [94, 47] width 144 height 49
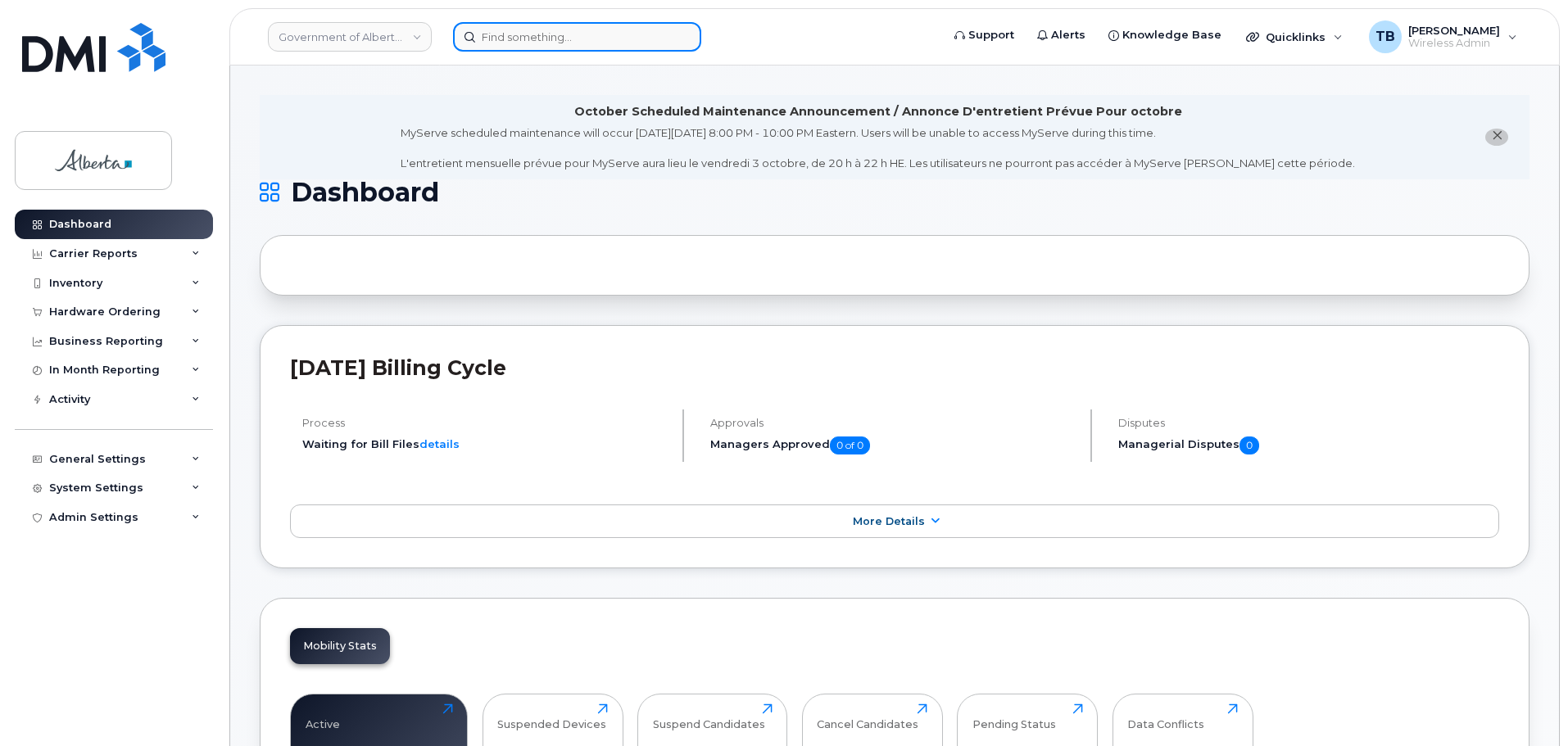
click at [481, 40] on input at bounding box center [577, 37] width 248 height 29
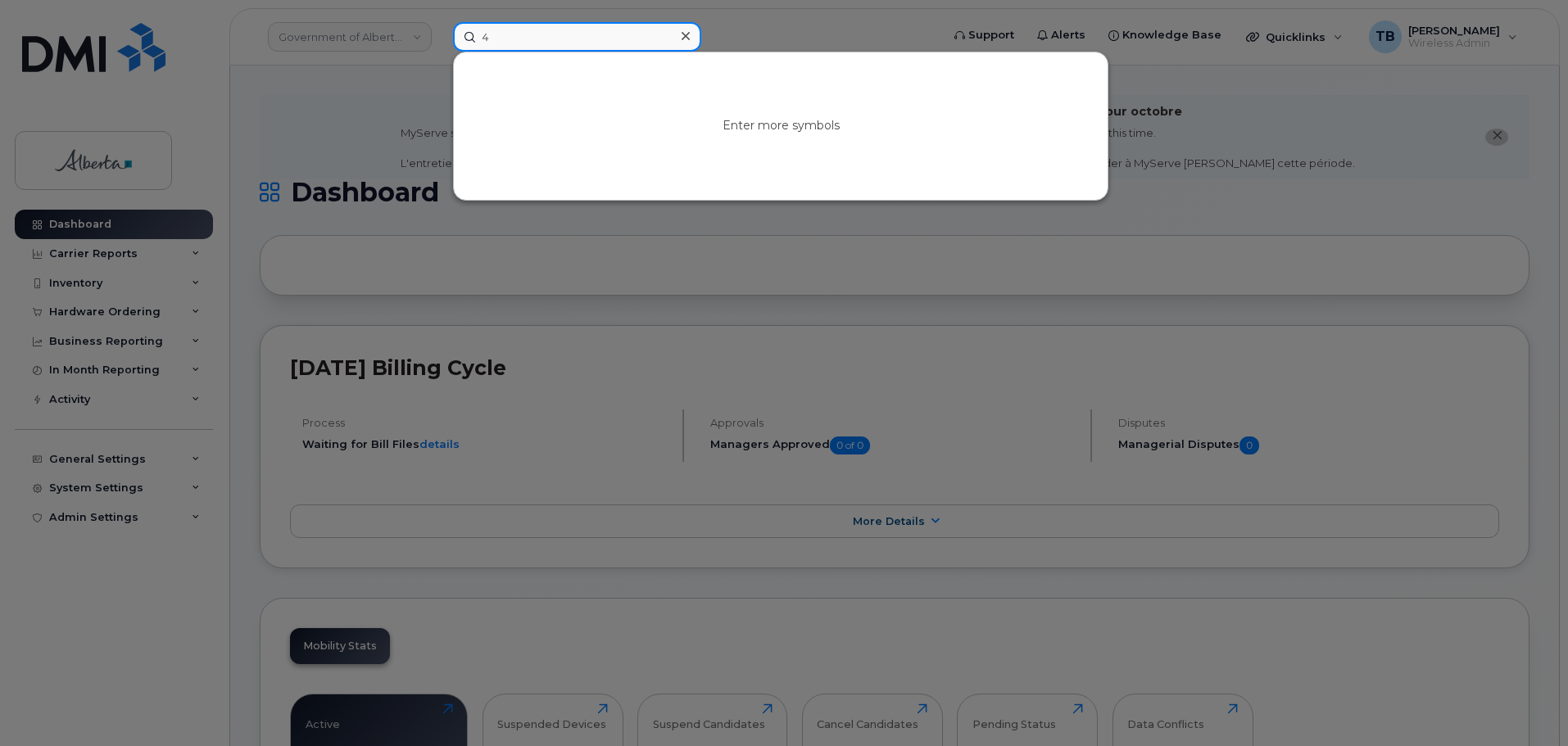
paste input "[PHONE_NUMBER]"
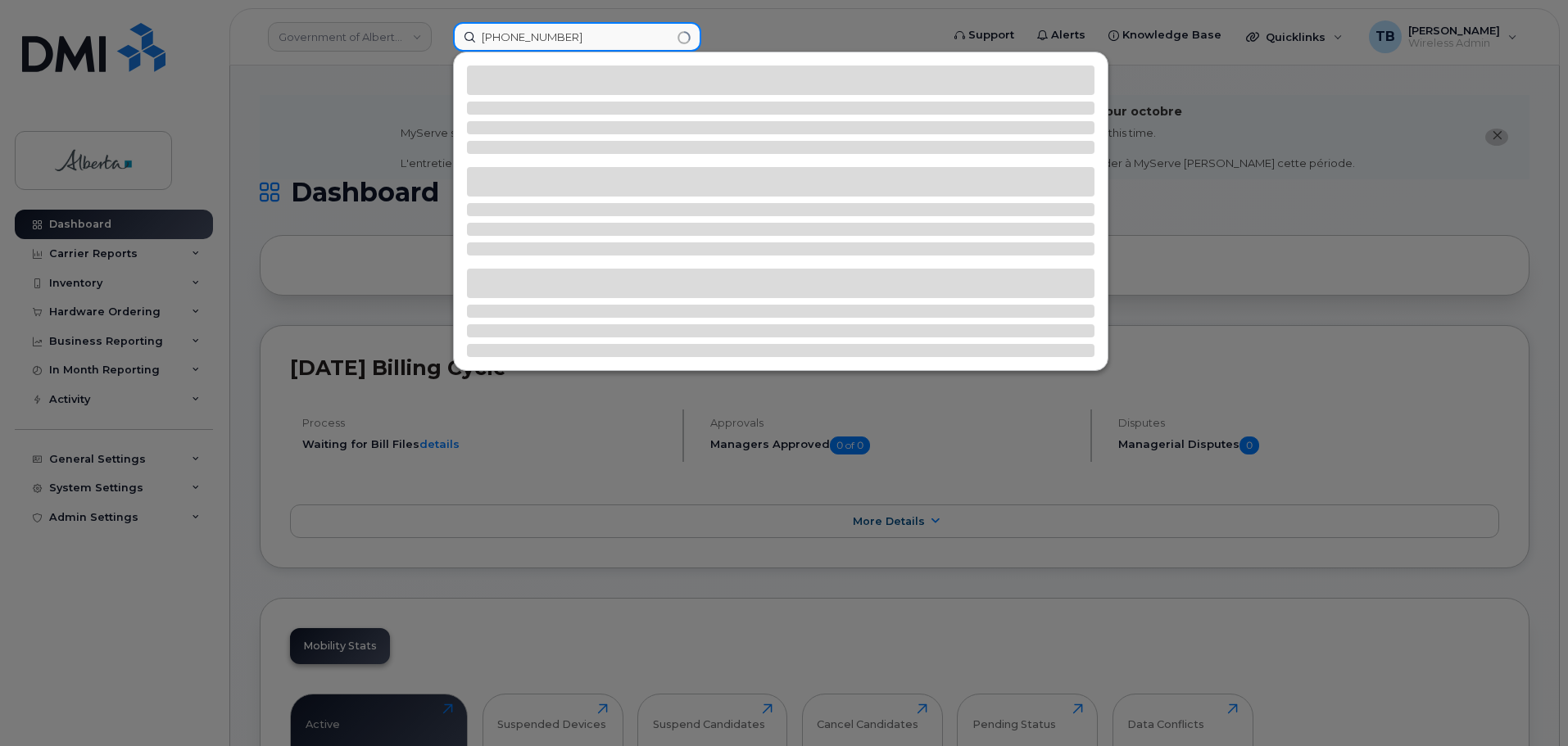
type input "[PHONE_NUMBER]"
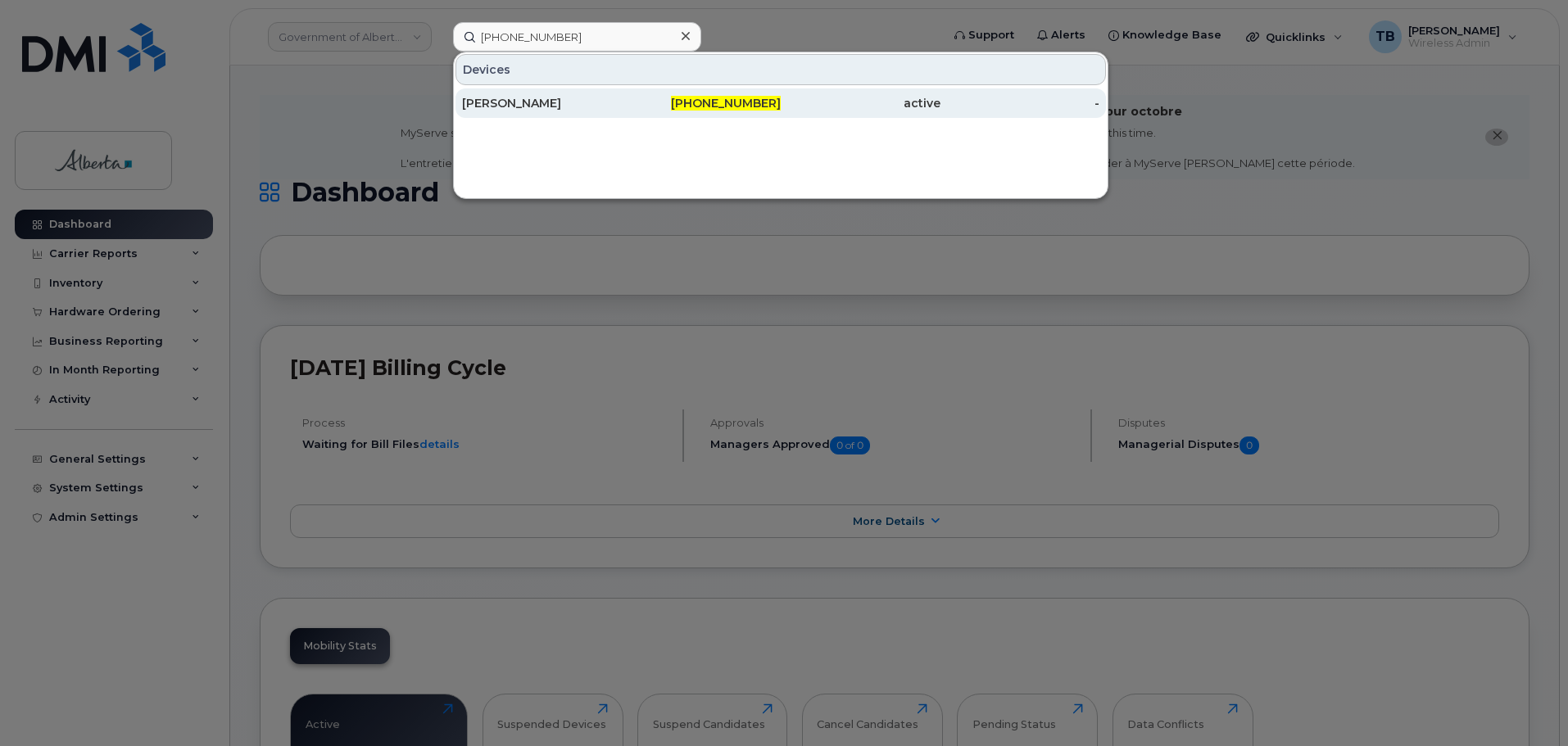
drag, startPoint x: 679, startPoint y: 105, endPoint x: 515, endPoint y: 103, distance: 164.0
click at [679, 105] on div "[PHONE_NUMBER]" at bounding box center [701, 103] width 160 height 16
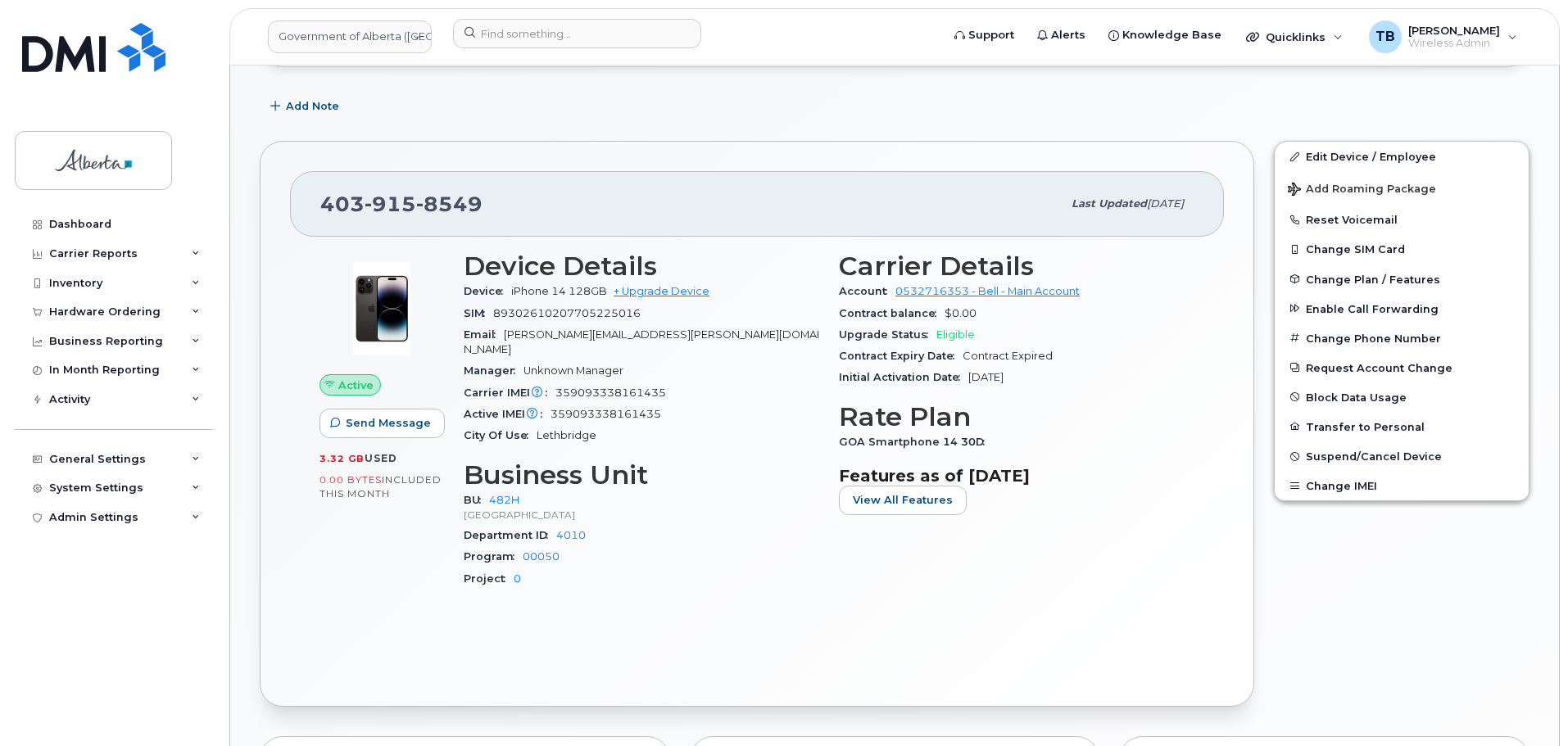
scroll to position [313, 0]
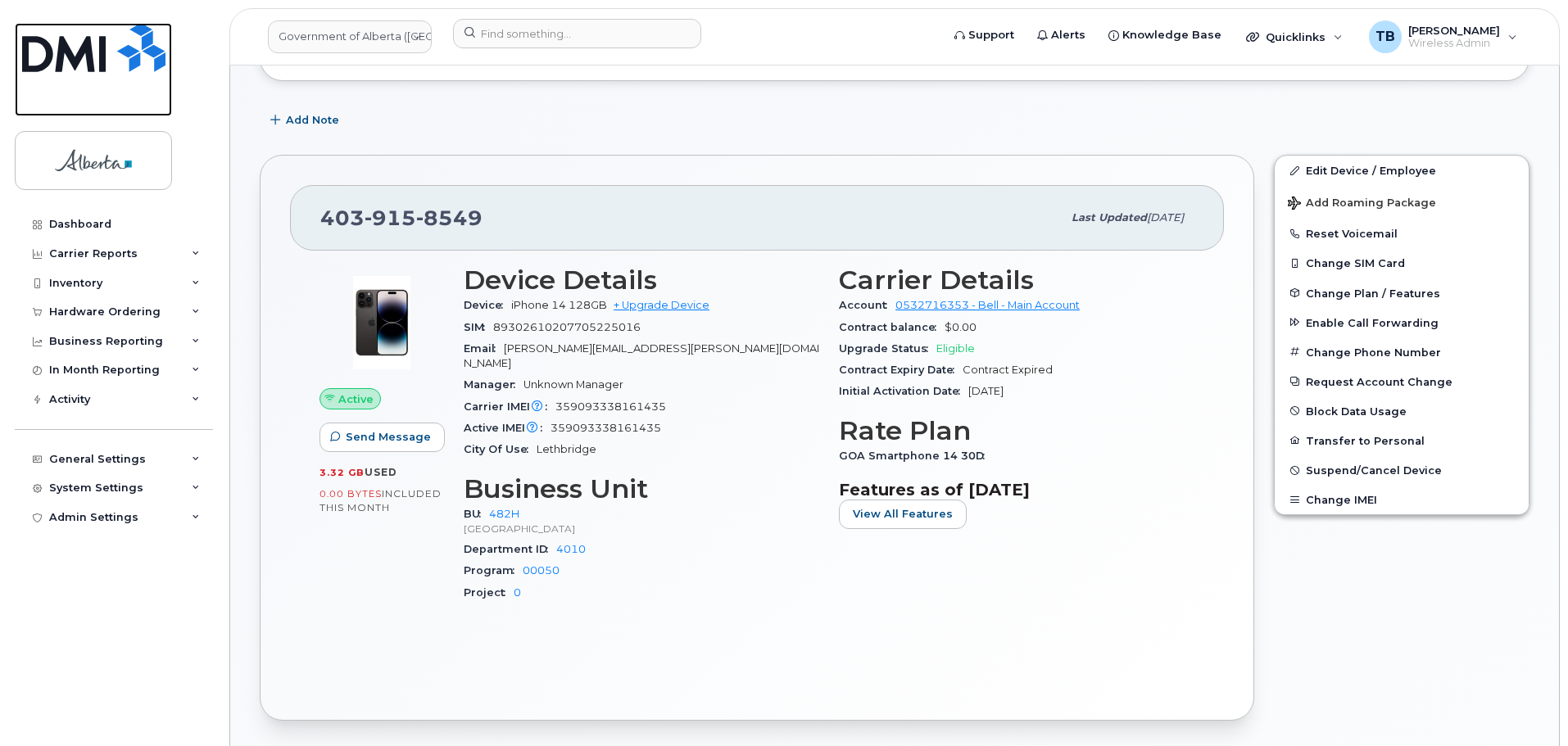
drag, startPoint x: 54, startPoint y: 49, endPoint x: 70, endPoint y: 7, distance: 44.9
click at [54, 49] on img at bounding box center [94, 47] width 144 height 49
